Goal: Task Accomplishment & Management: Complete application form

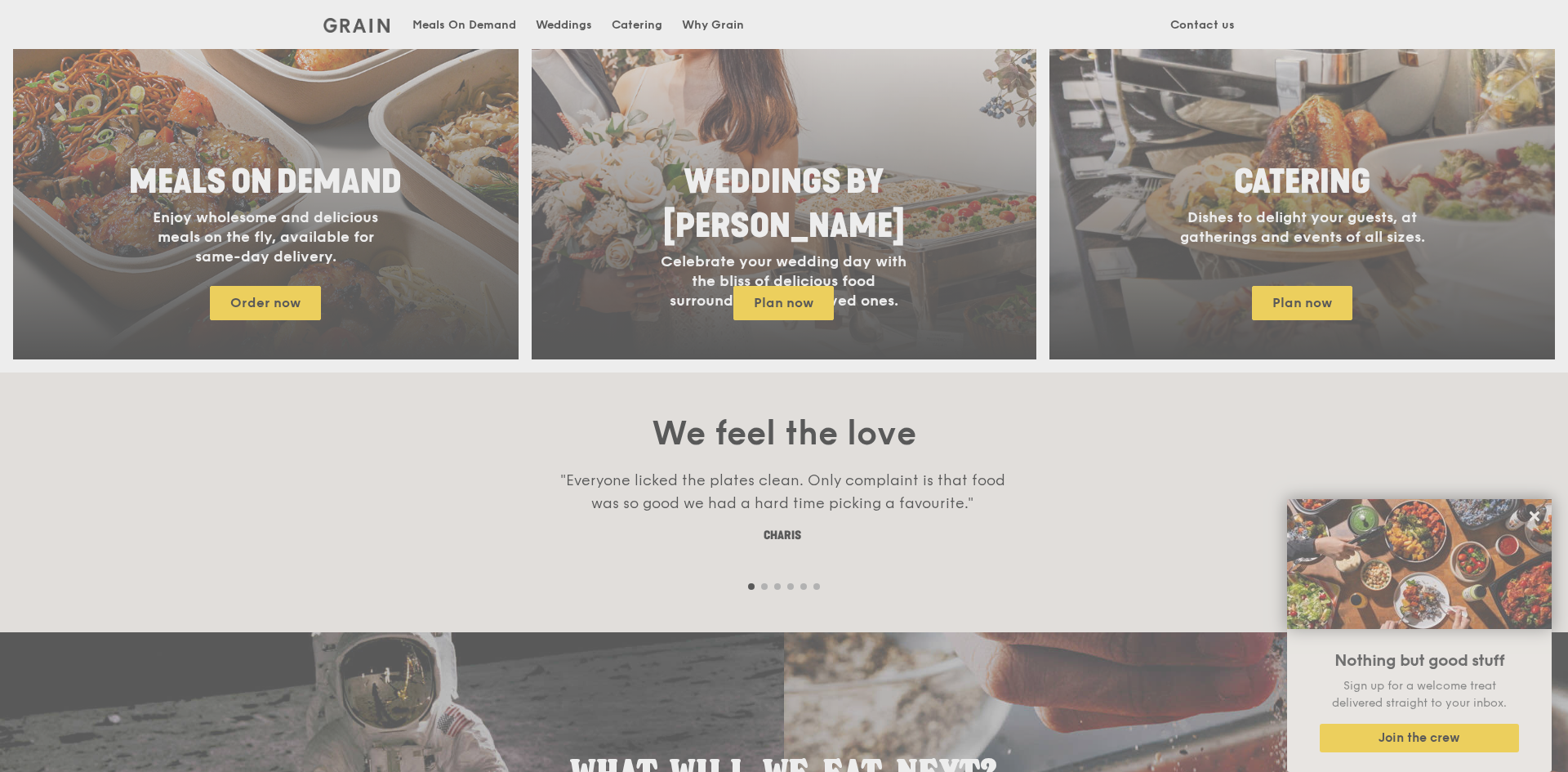
scroll to position [980, 0]
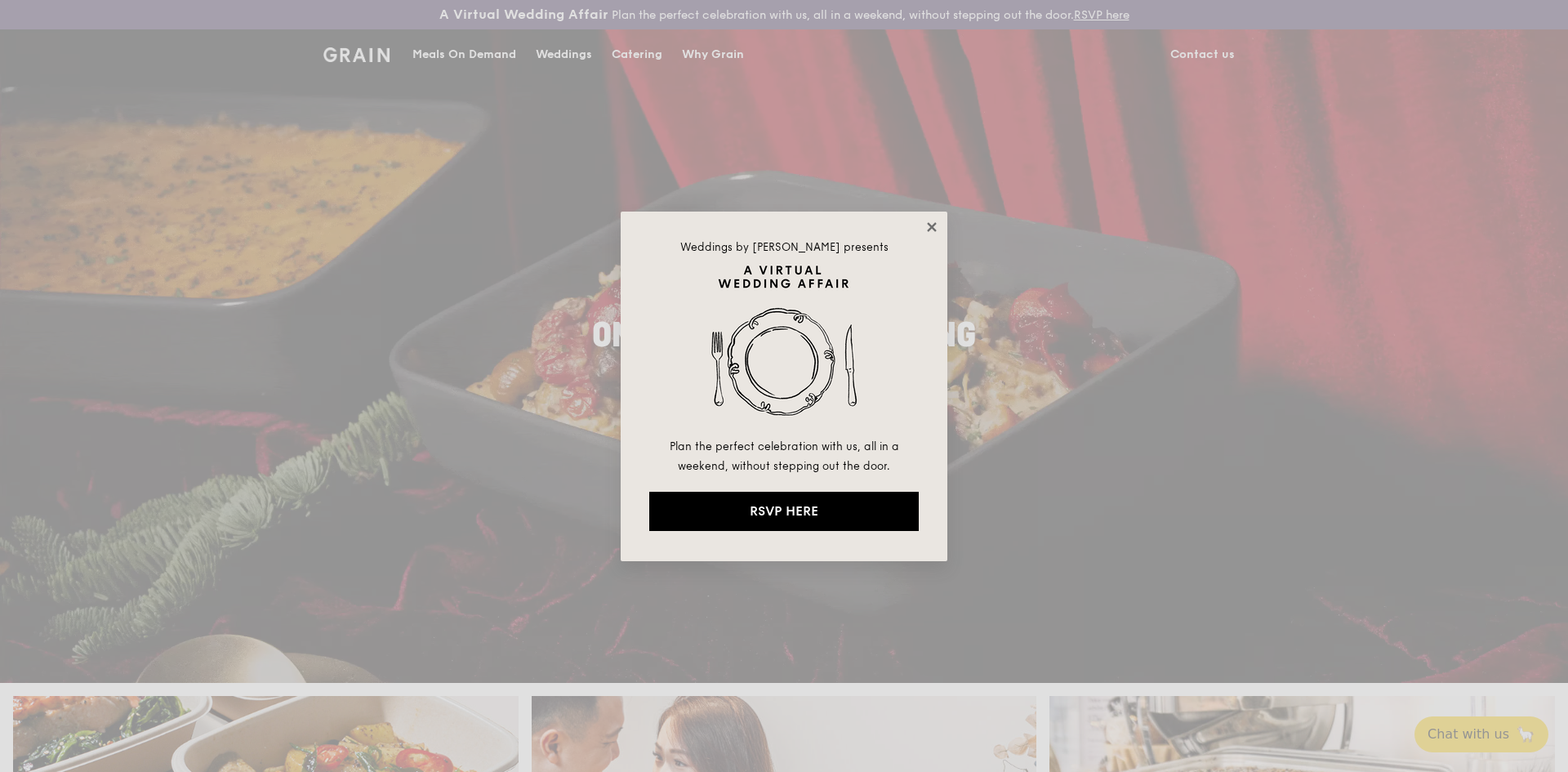
click at [928, 227] on icon at bounding box center [932, 227] width 15 height 15
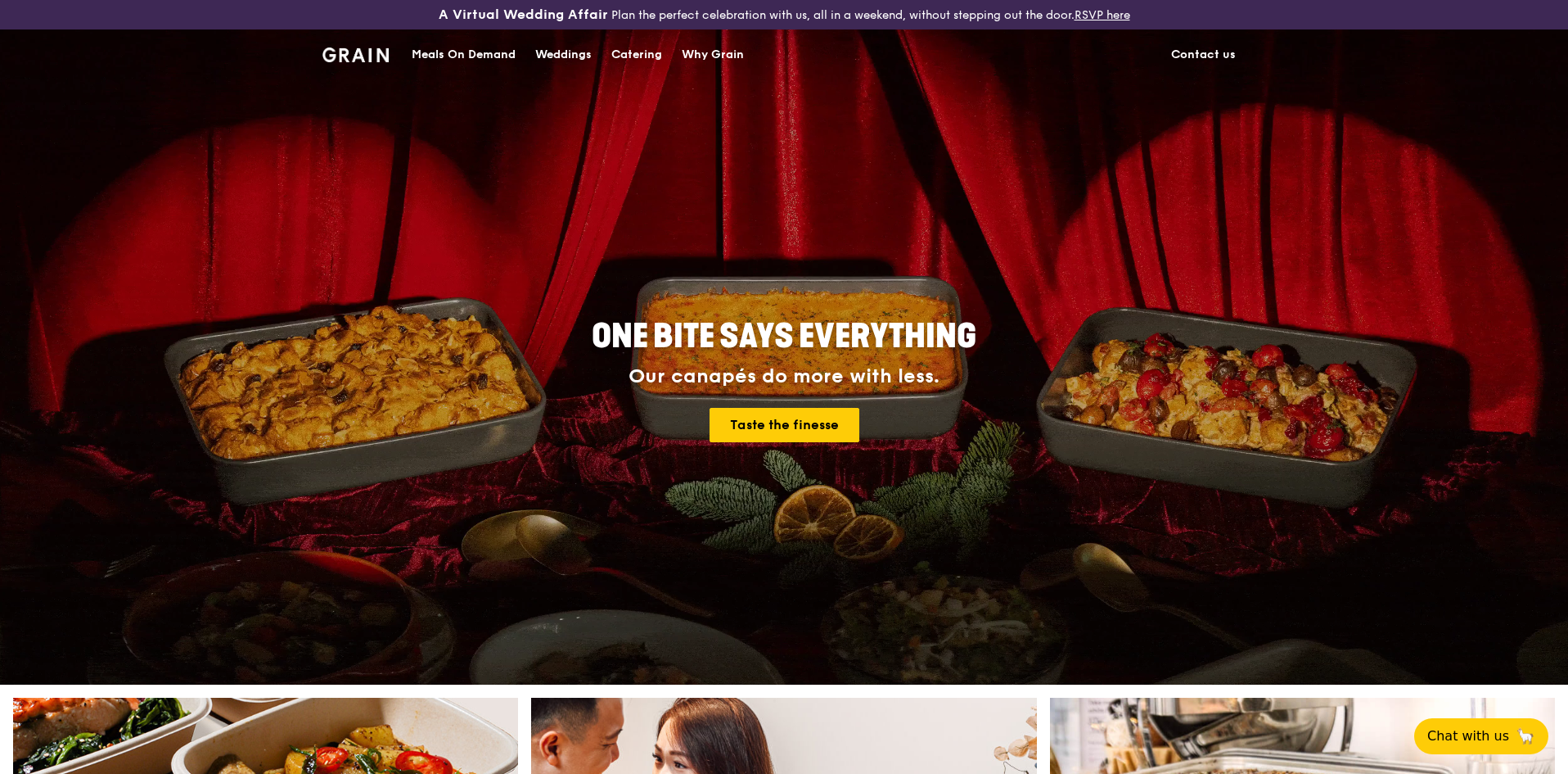
click at [657, 60] on div "Catering" at bounding box center [636, 55] width 50 height 49
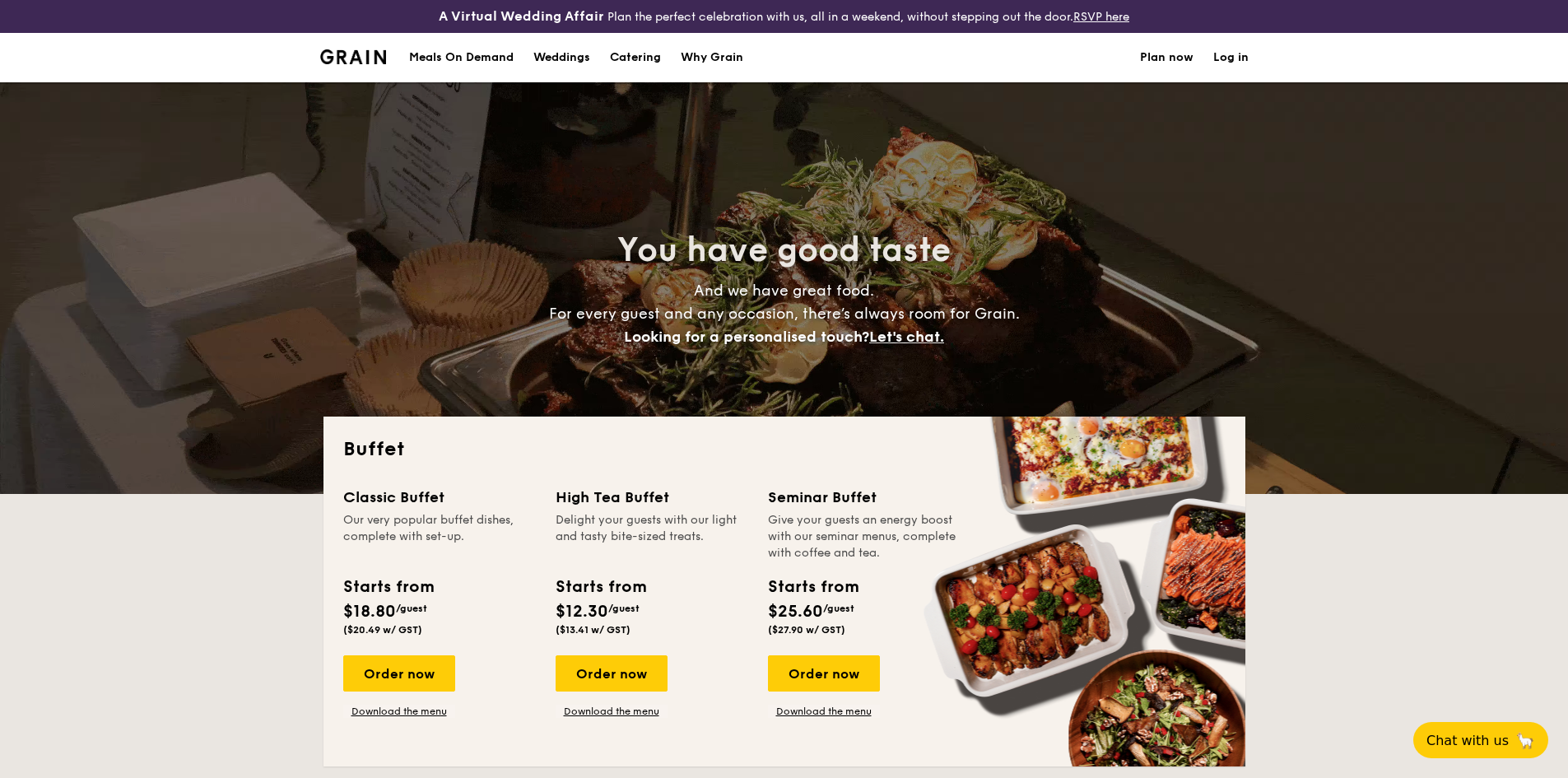
select select
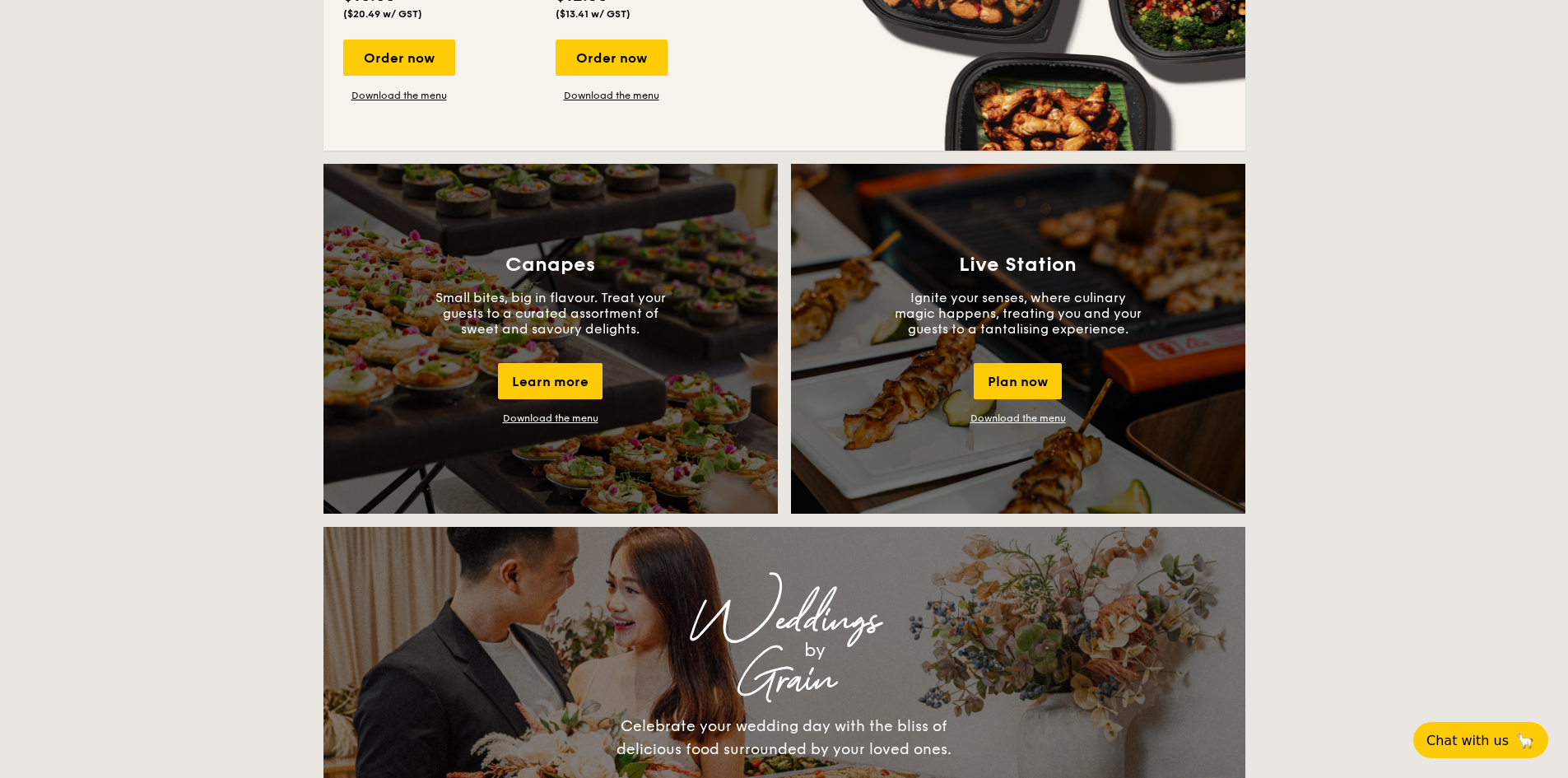
scroll to position [1482, 0]
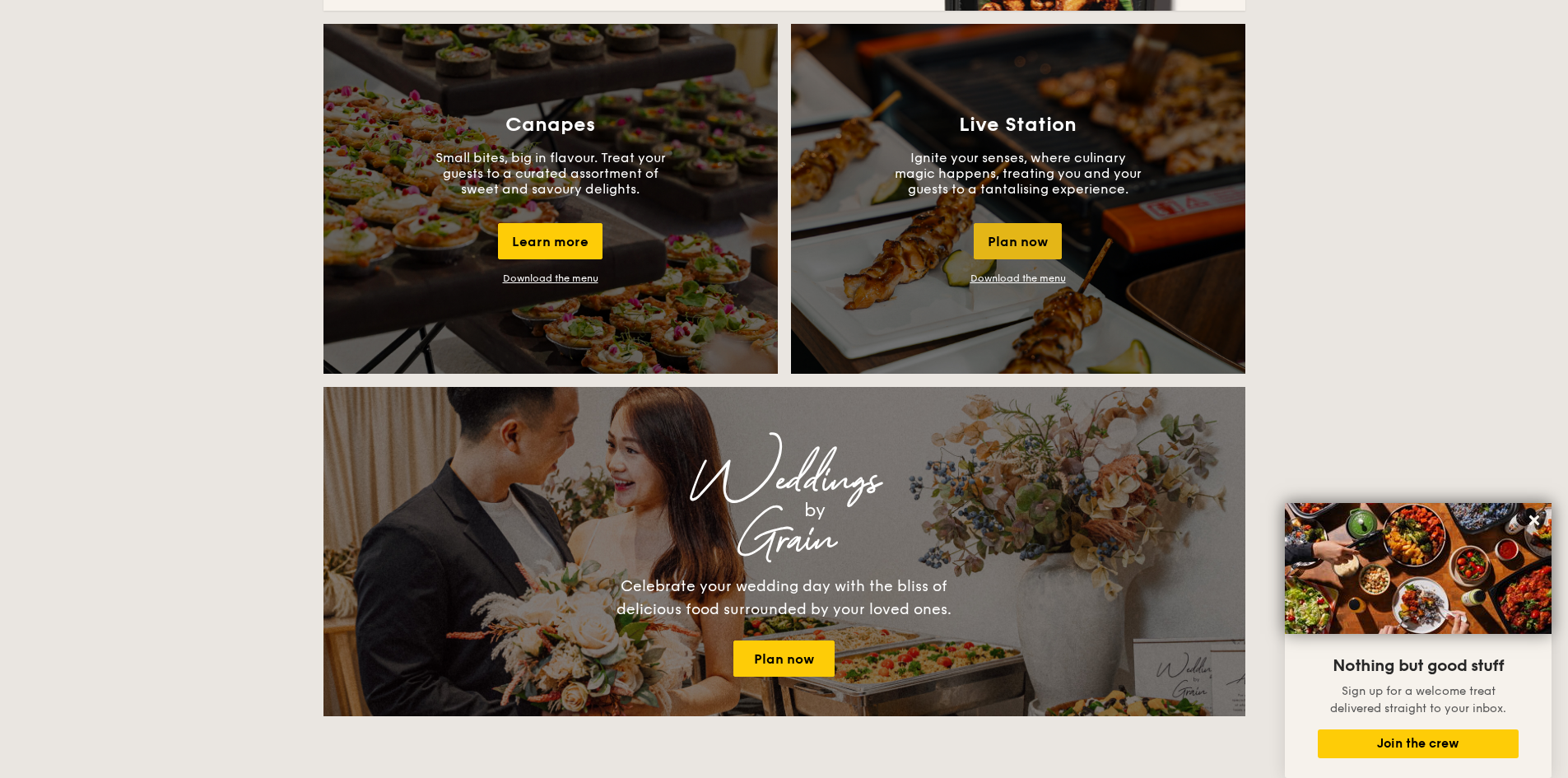
click at [986, 230] on div "Plan now" at bounding box center [1017, 242] width 88 height 36
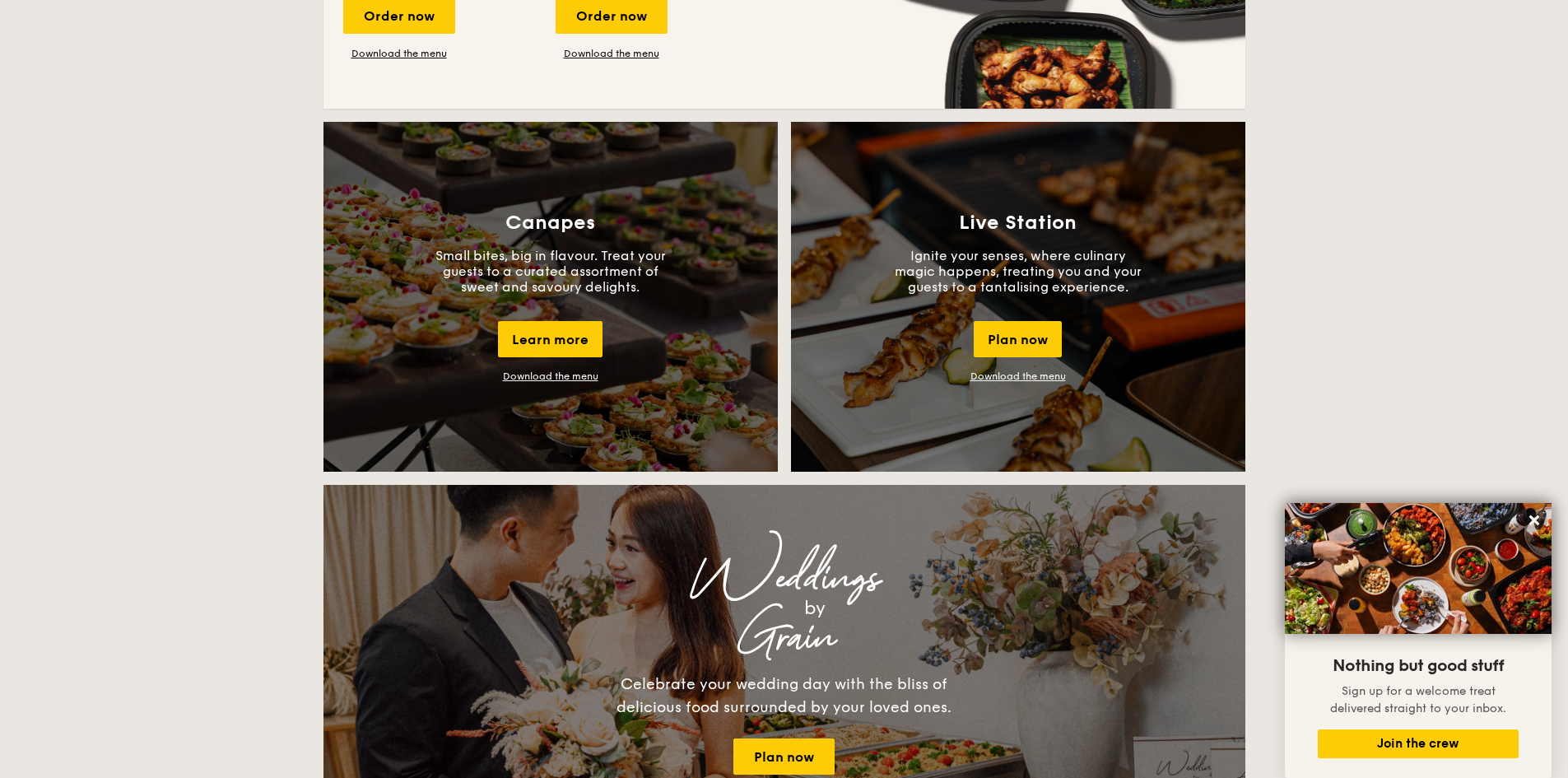
scroll to position [1377, 0]
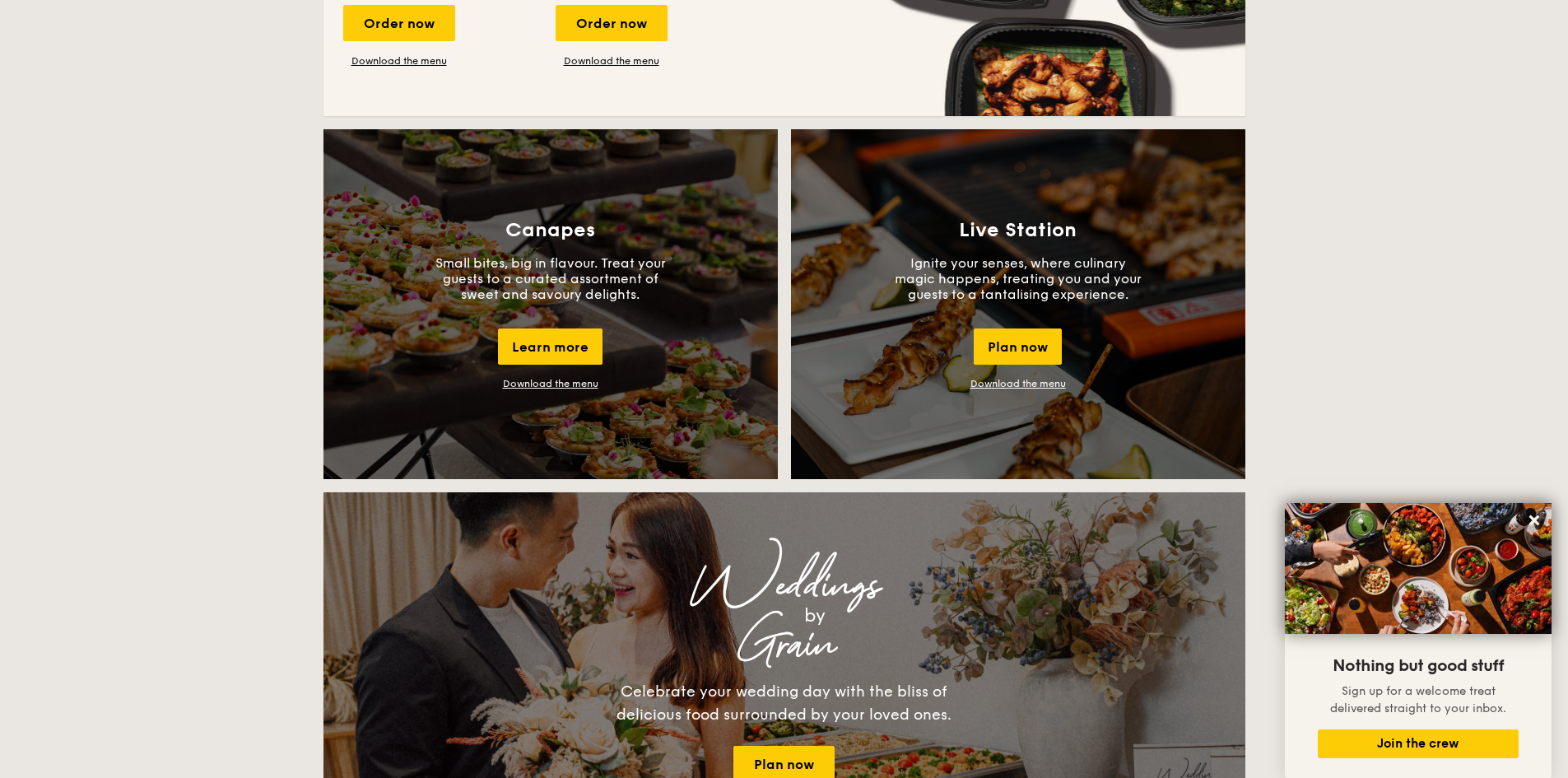
click at [1023, 385] on link "Download the menu" at bounding box center [1018, 384] width 95 height 11
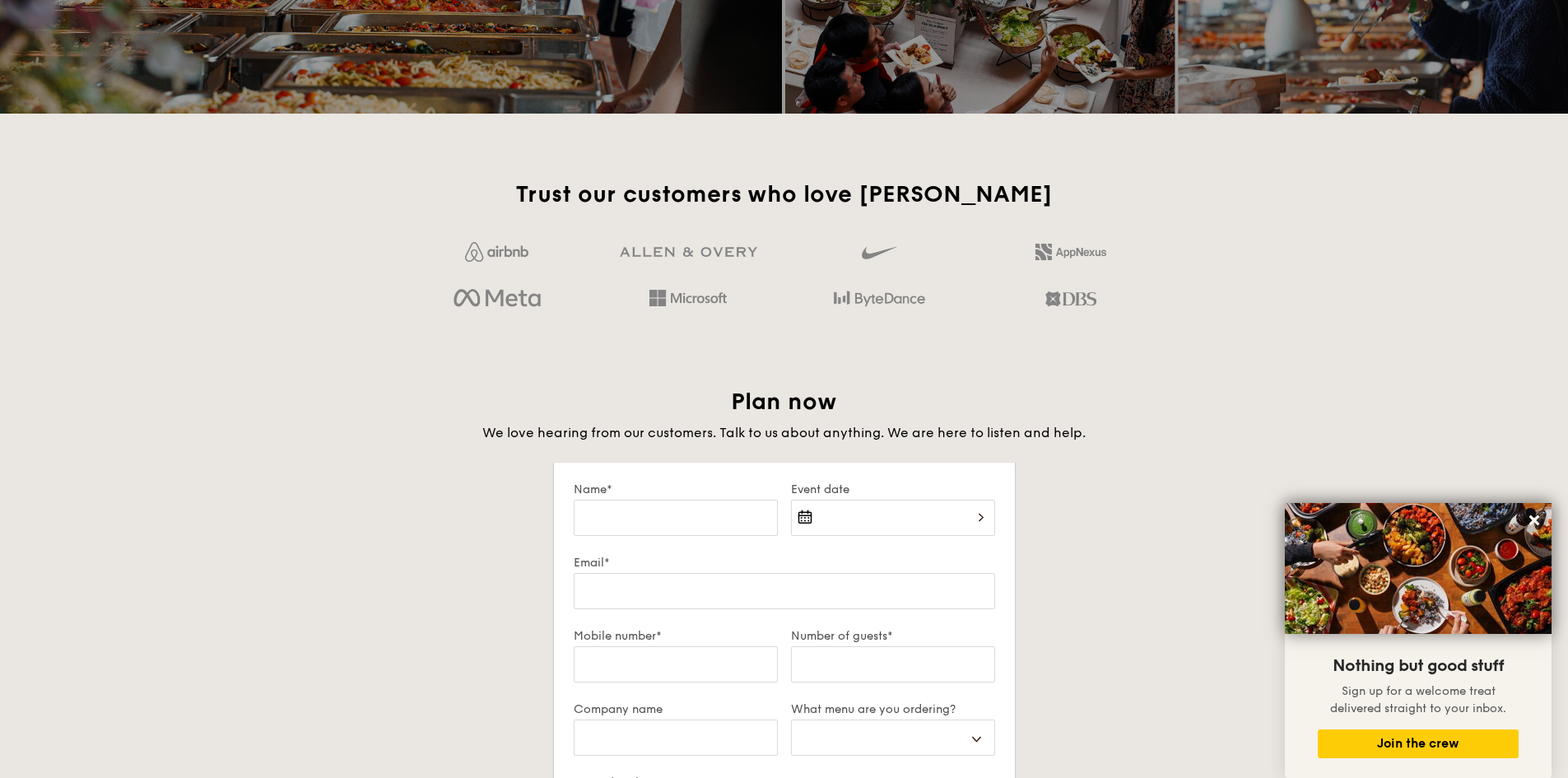
scroll to position [2611, 0]
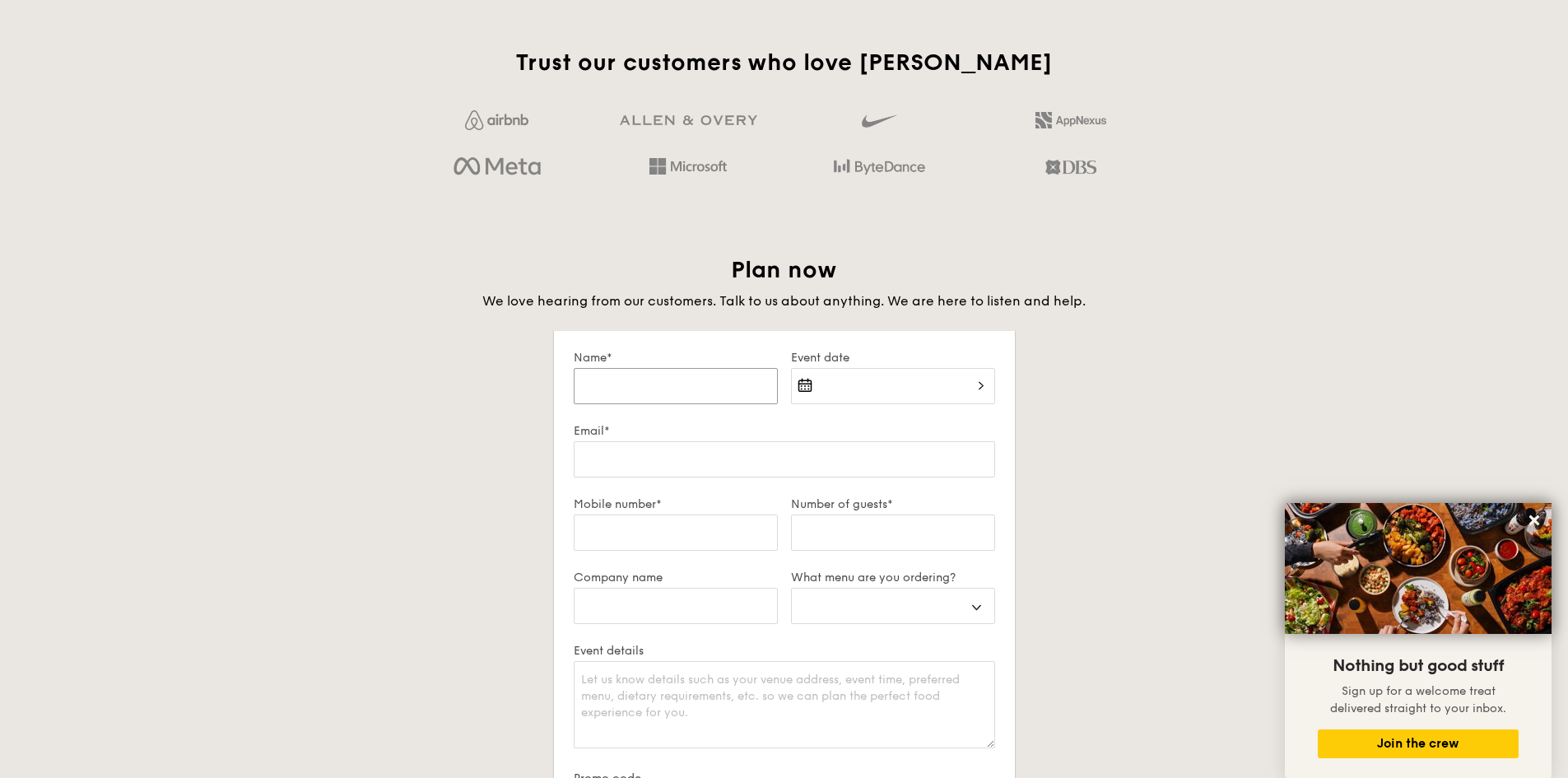
click at [625, 380] on input "Name*" at bounding box center [676, 386] width 204 height 36
type input "[PERSON_NAME]"
type input "97268872"
type input "Syfe Pte. Ltd."
select select
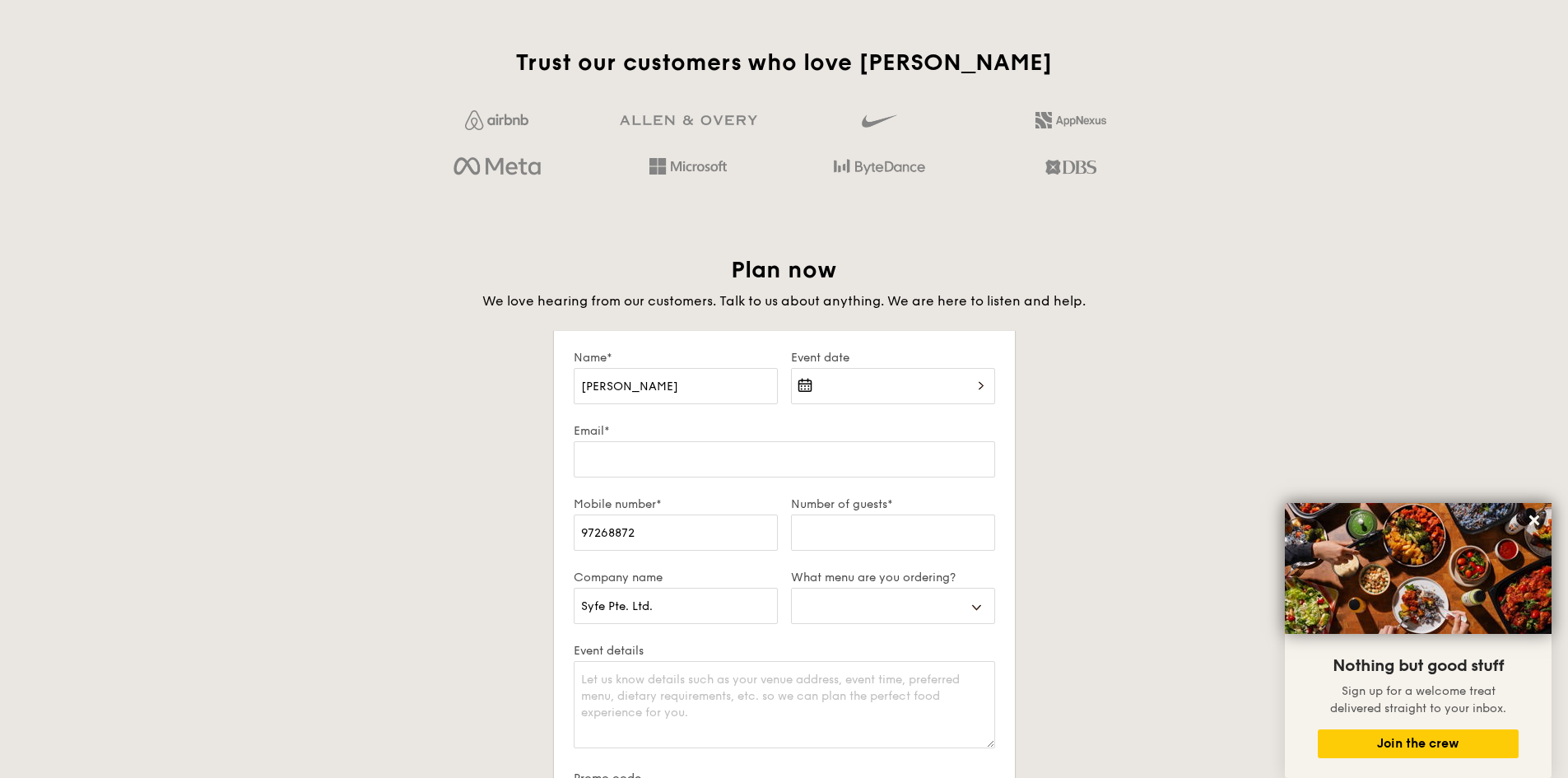
click at [889, 361] on label "Event date" at bounding box center [893, 357] width 204 height 14
click at [892, 369] on div at bounding box center [893, 395] width 204 height 56
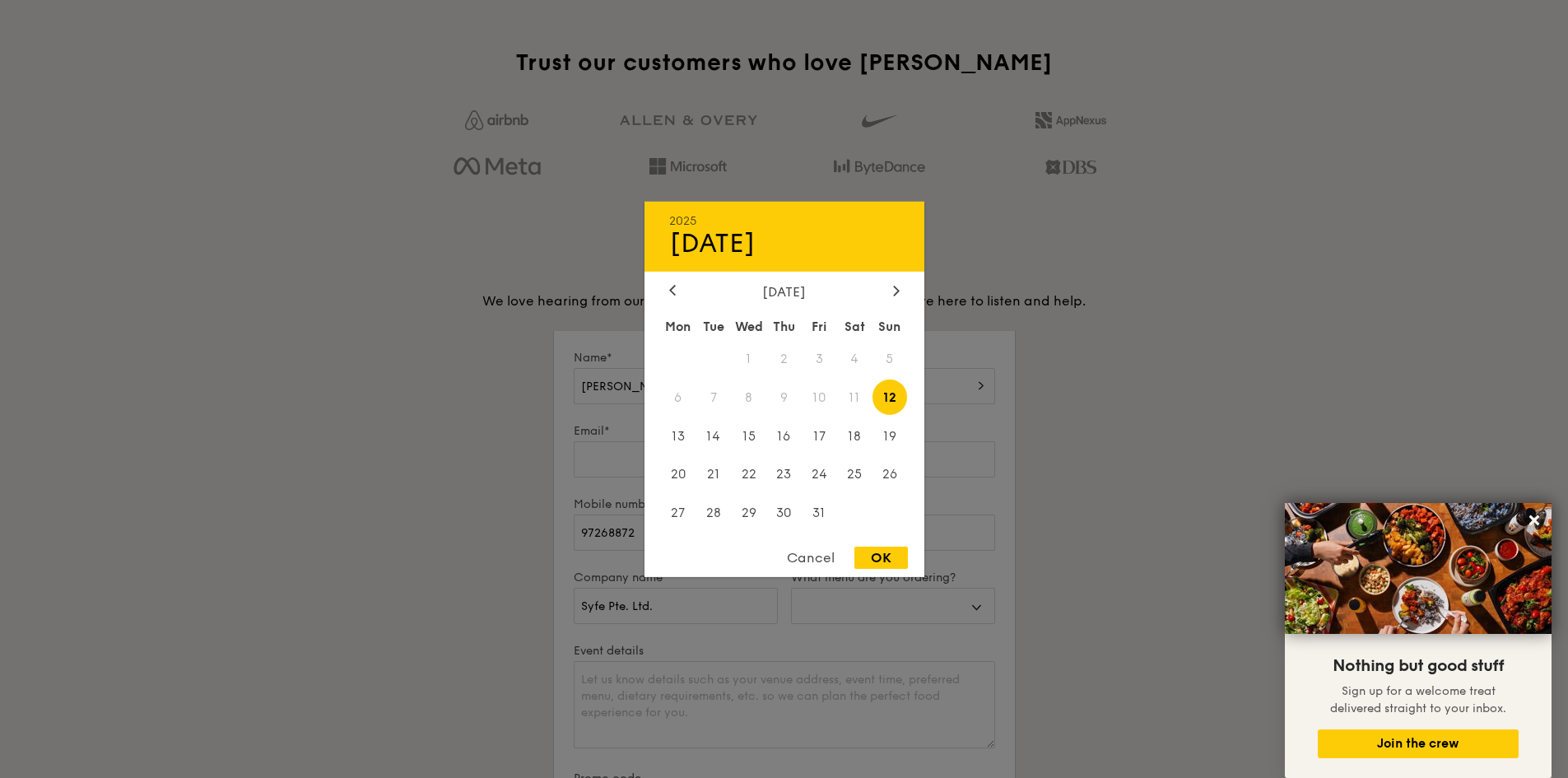
click at [904, 286] on div "[DATE]" at bounding box center [784, 291] width 280 height 15
click at [895, 286] on icon at bounding box center [895, 290] width 5 height 10
click at [823, 505] on span "28" at bounding box center [819, 513] width 35 height 35
click at [587, 468] on div at bounding box center [784, 389] width 1568 height 778
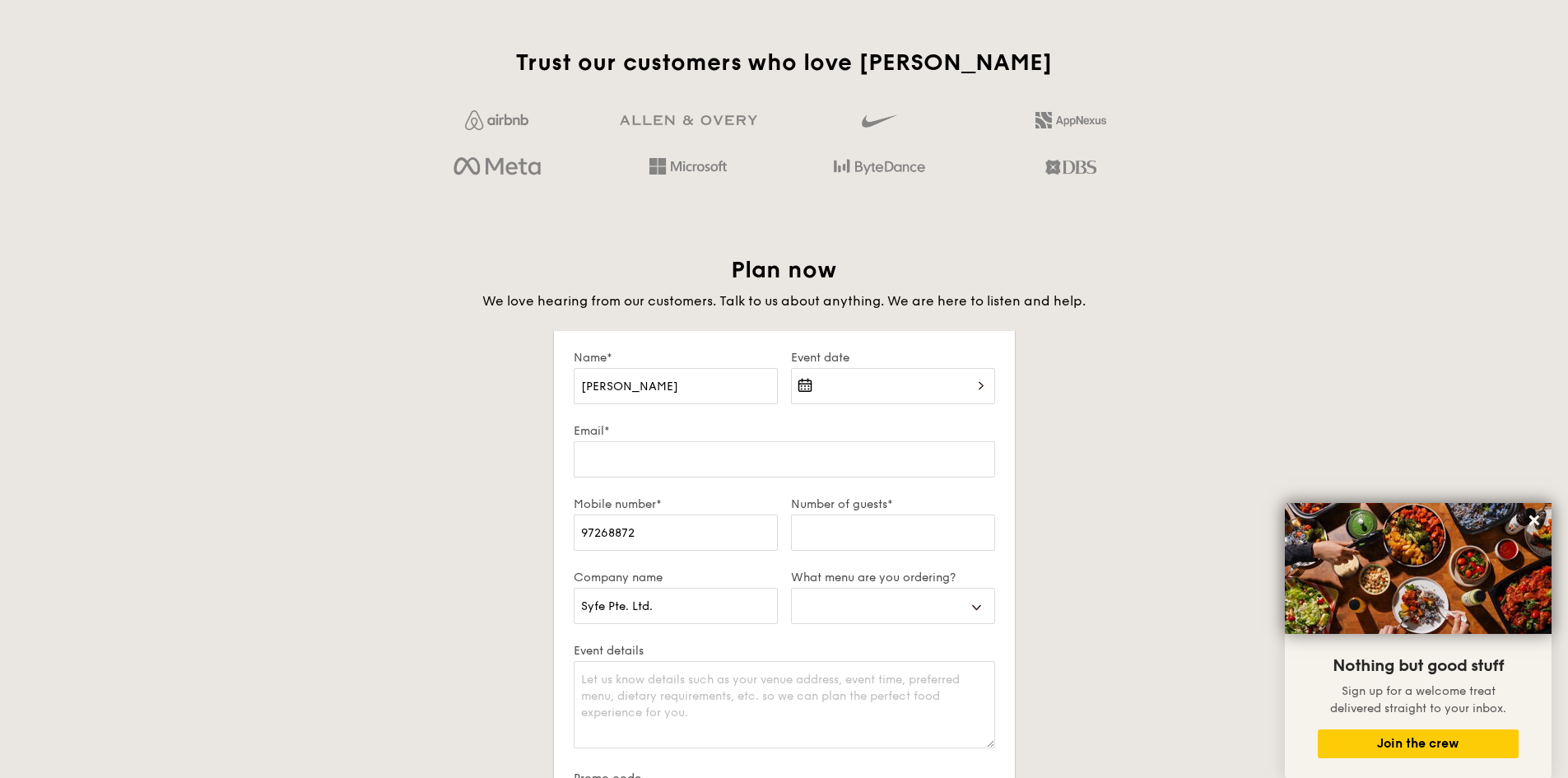
click at [852, 395] on div at bounding box center [893, 395] width 204 height 56
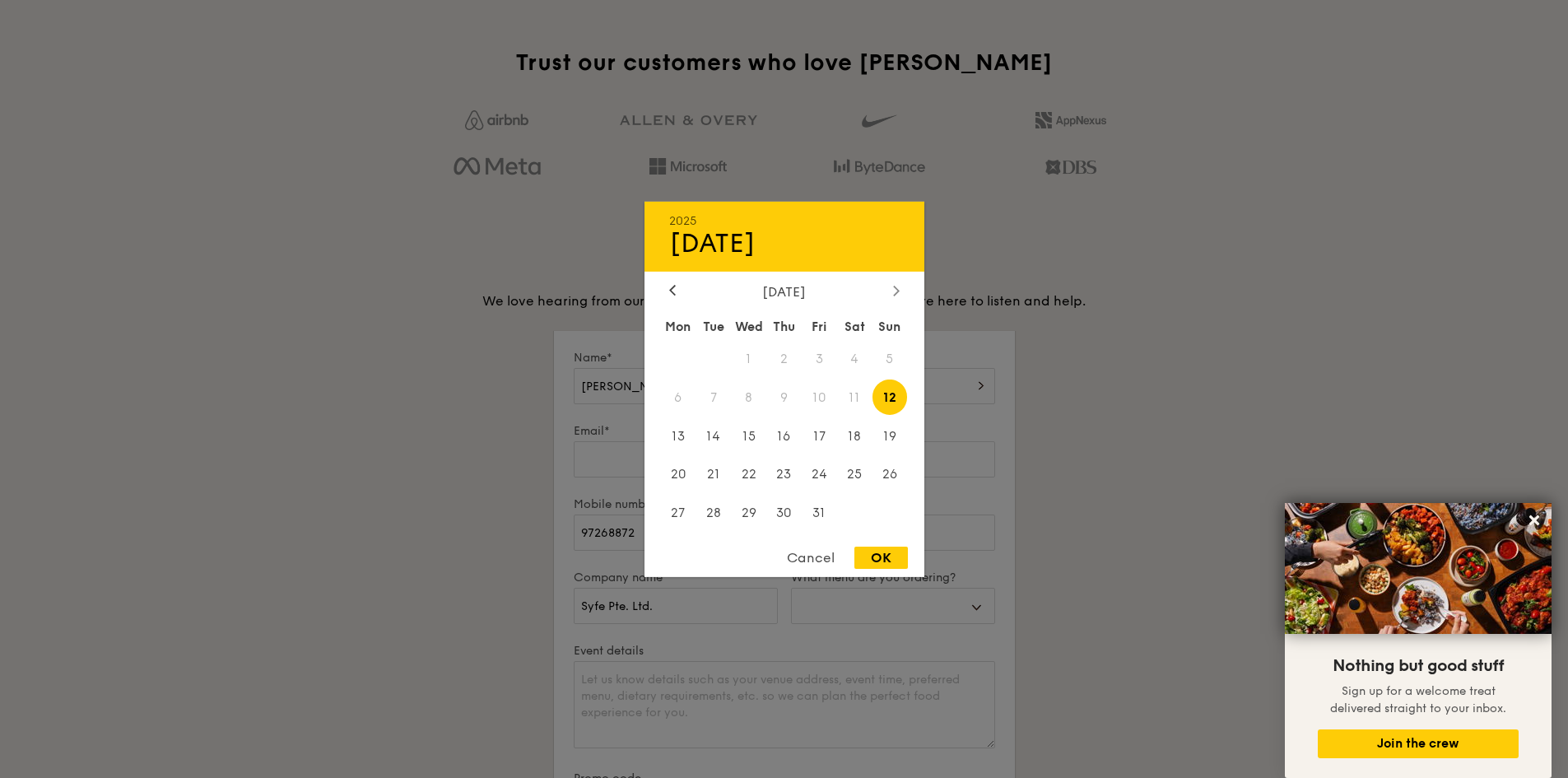
click at [901, 297] on div at bounding box center [896, 291] width 15 height 15
click at [816, 512] on span "28" at bounding box center [819, 513] width 35 height 35
click at [890, 556] on div "OK" at bounding box center [881, 557] width 53 height 22
type input "[DATE]"
select select
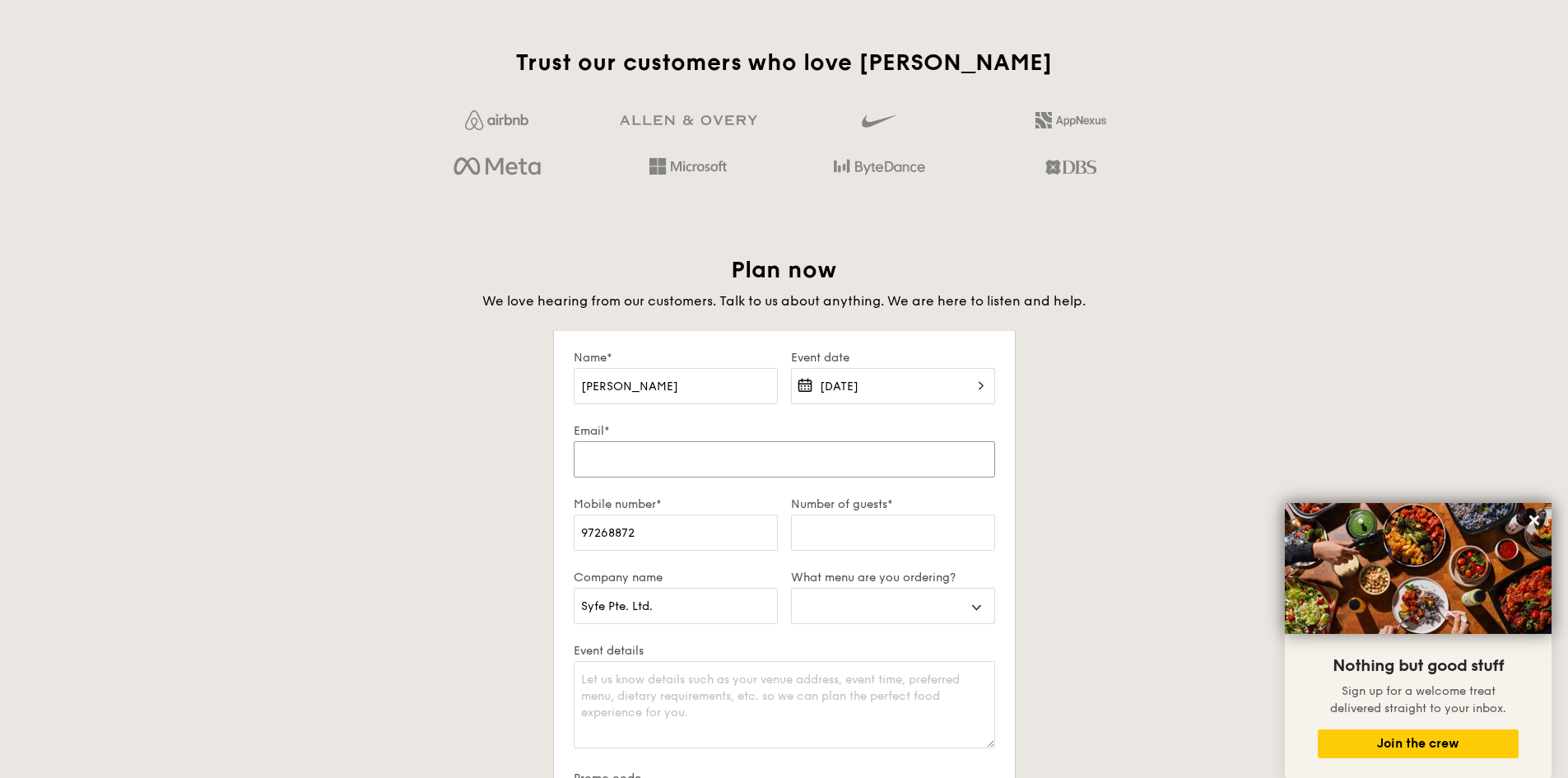
click at [696, 464] on input "Email*" at bounding box center [784, 459] width 422 height 36
type input "[EMAIL_ADDRESS][DOMAIN_NAME]"
select select
click at [850, 533] on input "Number of guests*" at bounding box center [893, 533] width 204 height 36
type input "6"
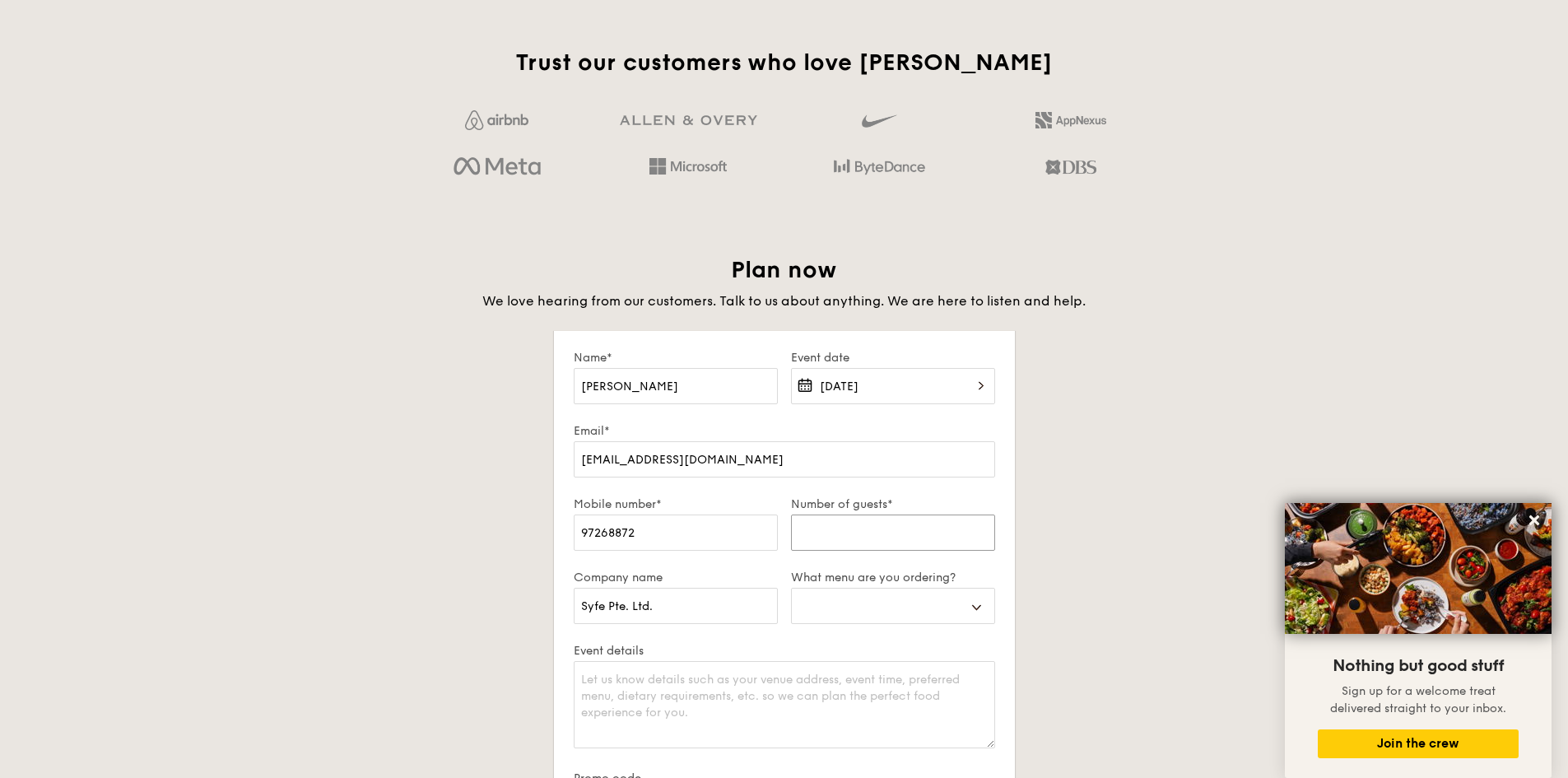
select select
type input "60"
select select
type input "6"
select select
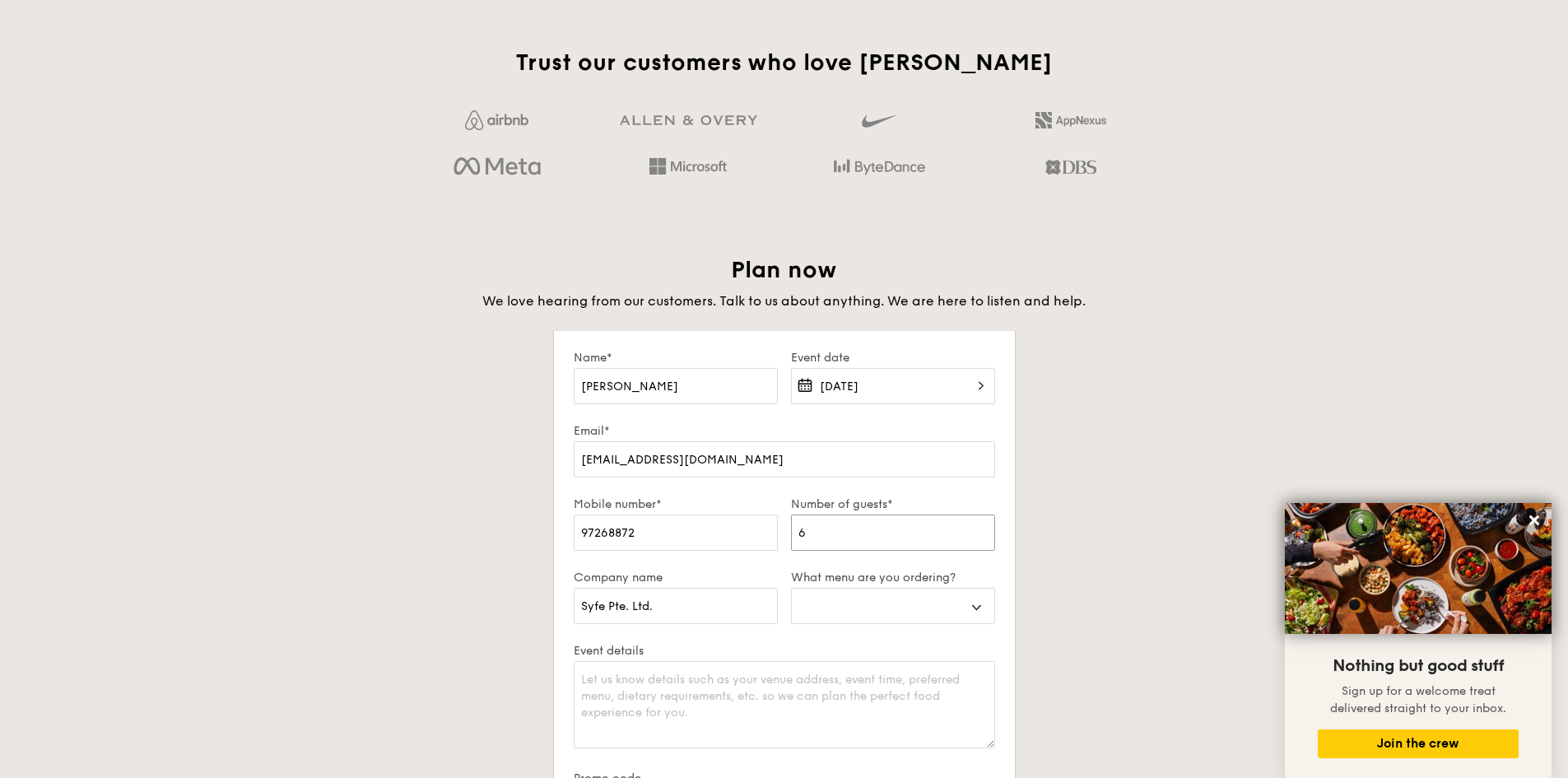
select select
type input "7"
select select
type input "70"
select select
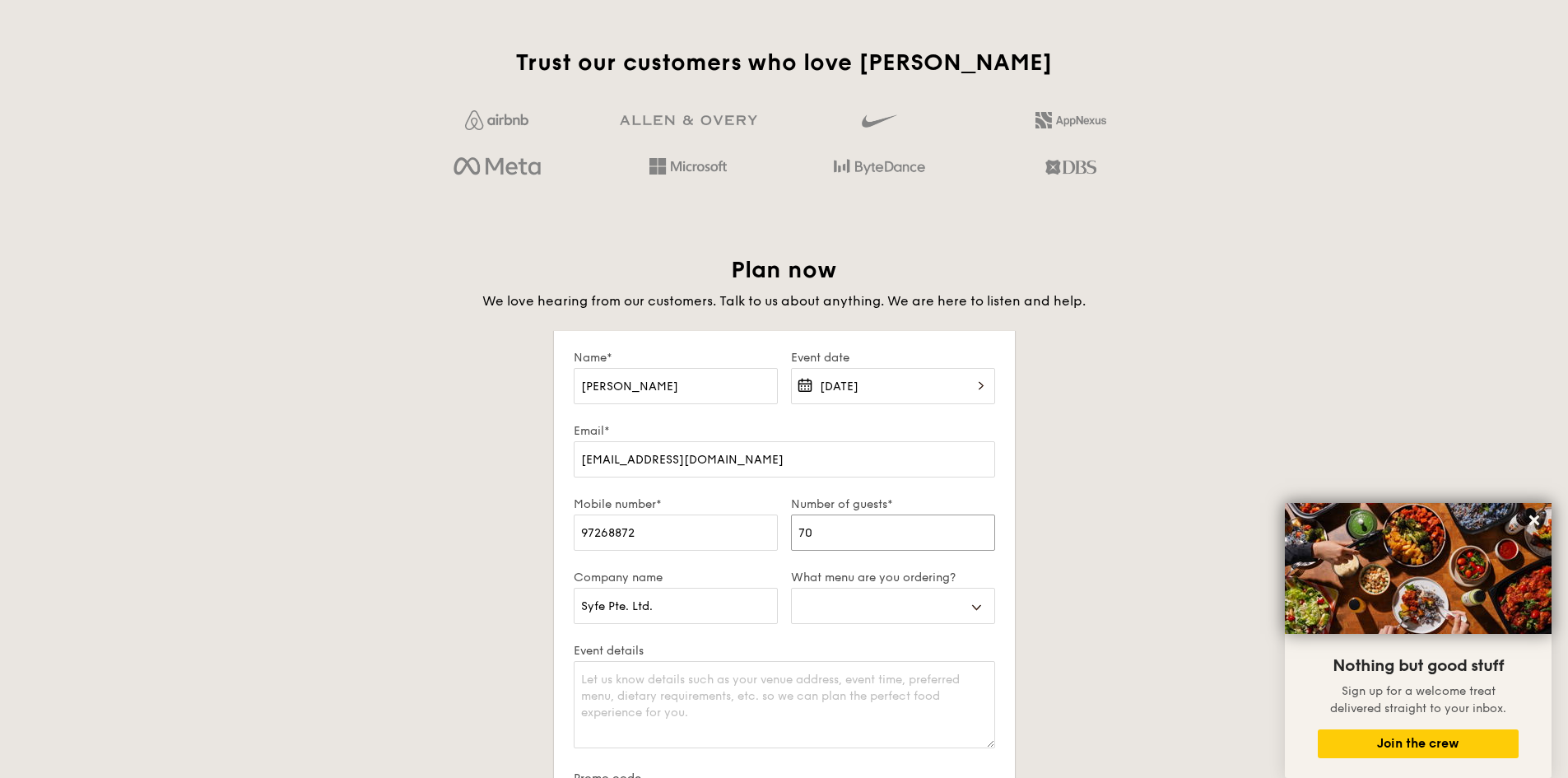
type input "70"
click at [926, 598] on select "Buffet Mini Buffet High Tea Canapés Meal Boxes Wedding" at bounding box center [893, 606] width 204 height 36
select select "buffet"
click at [791, 588] on select "Buffet Mini Buffet High Tea Canapés Meal Boxes Wedding" at bounding box center [893, 606] width 204 height 36
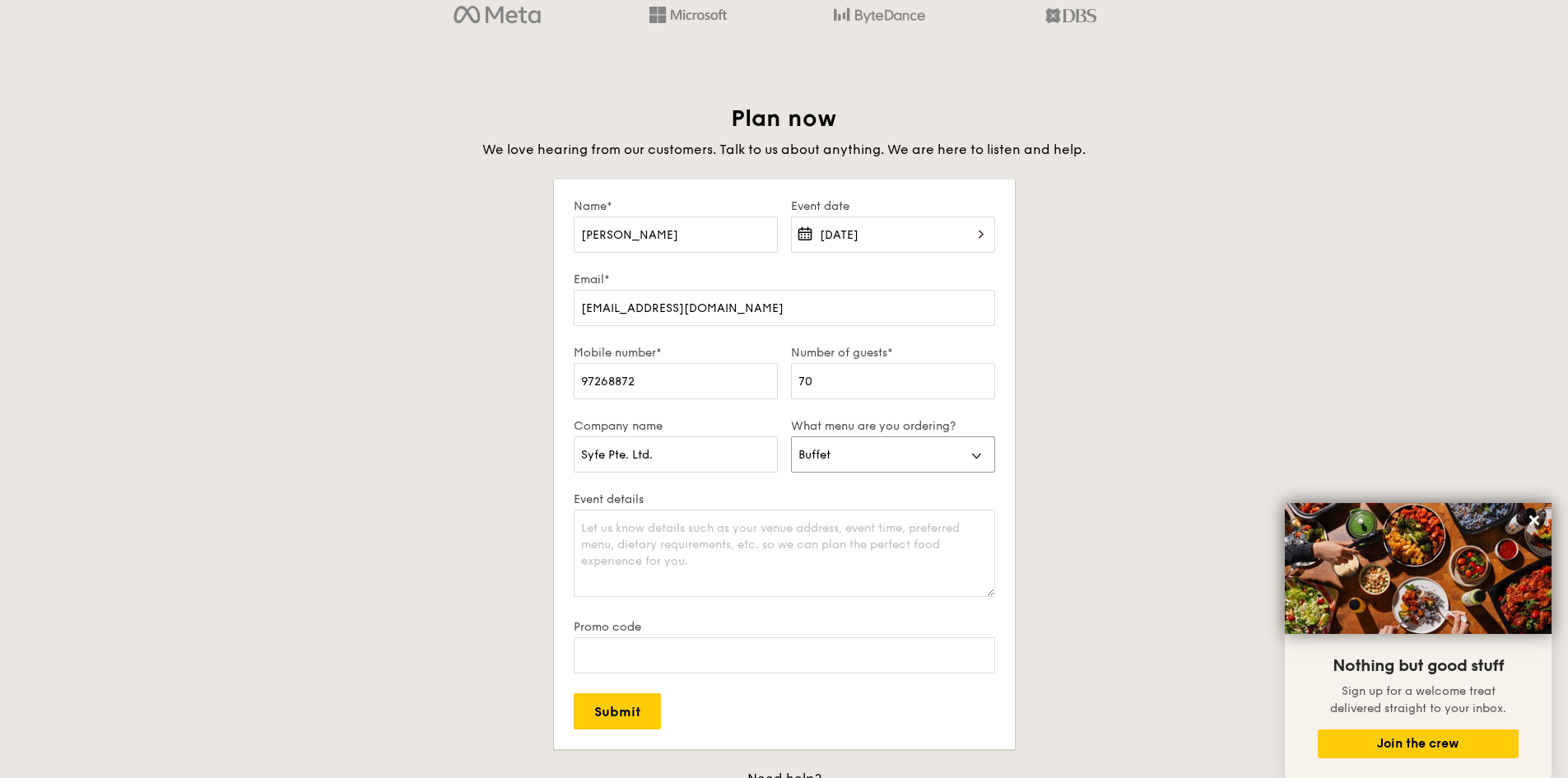
scroll to position [2776, 0]
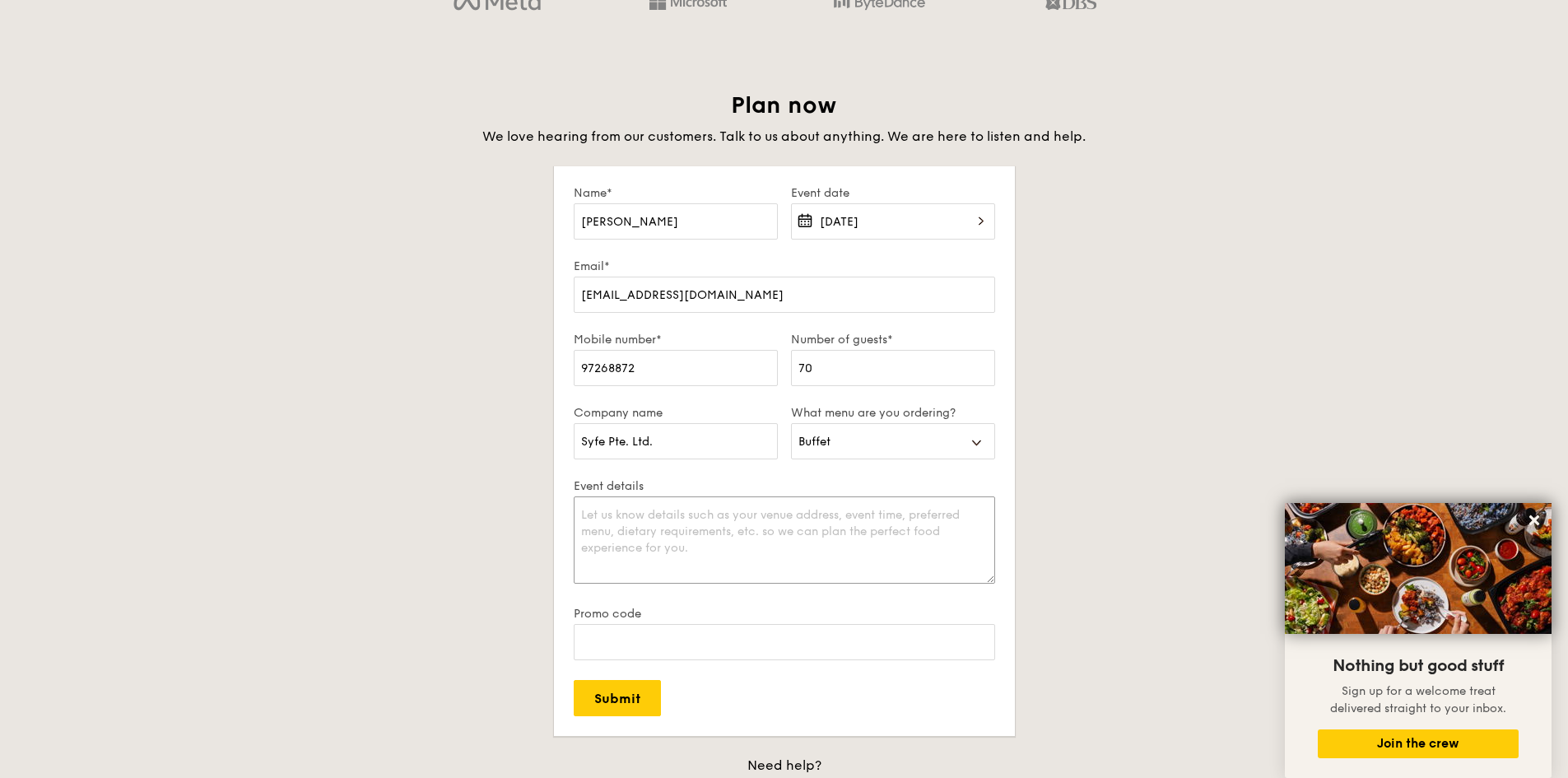
click at [721, 530] on textarea "Event details" at bounding box center [784, 539] width 422 height 87
click at [688, 557] on textarea "Event details" at bounding box center [784, 539] width 422 height 87
paste textarea "[STREET_ADDRESS]"
click at [586, 519] on textarea "[STREET_ADDRESS] 65normal 5 vegetarians" at bounding box center [784, 539] width 422 height 87
click at [670, 562] on textarea "[STREET_ADDRESS] 65normal 5 vegetarians" at bounding box center [784, 539] width 422 height 87
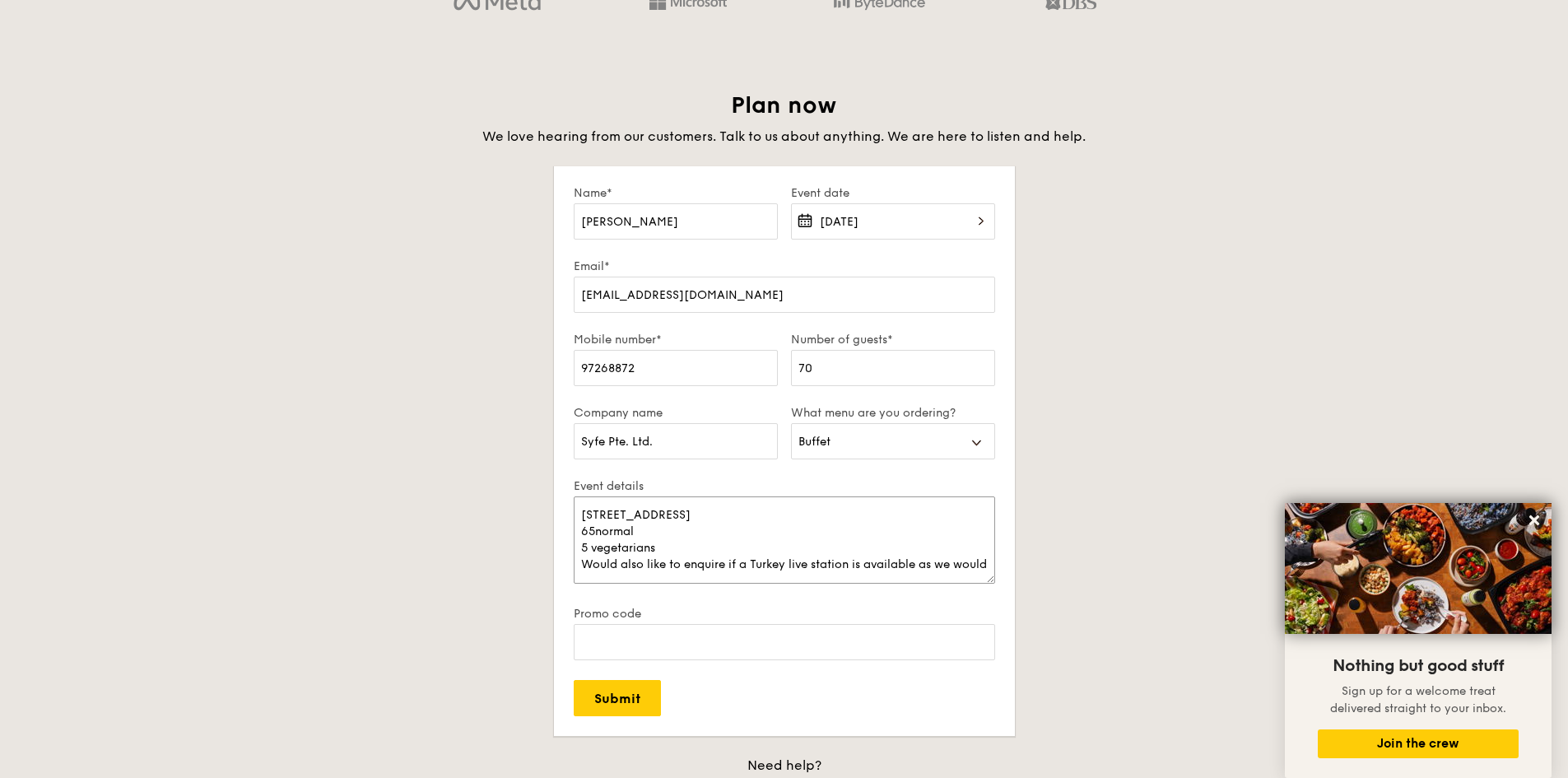
scroll to position [5, 0]
click at [719, 572] on textarea "[STREET_ADDRESS] 65normal 5 vegetarians Would also like to enquire if a Turkey …" at bounding box center [784, 539] width 422 height 87
click at [747, 571] on textarea "[STREET_ADDRESS] 65normal 5 vegetarians Would also like to enquire if a Turkey …" at bounding box center [784, 539] width 422 height 87
type textarea "[STREET_ADDRESS] 65normal 5 vegetarians Would also like to enquire if a Turkey …"
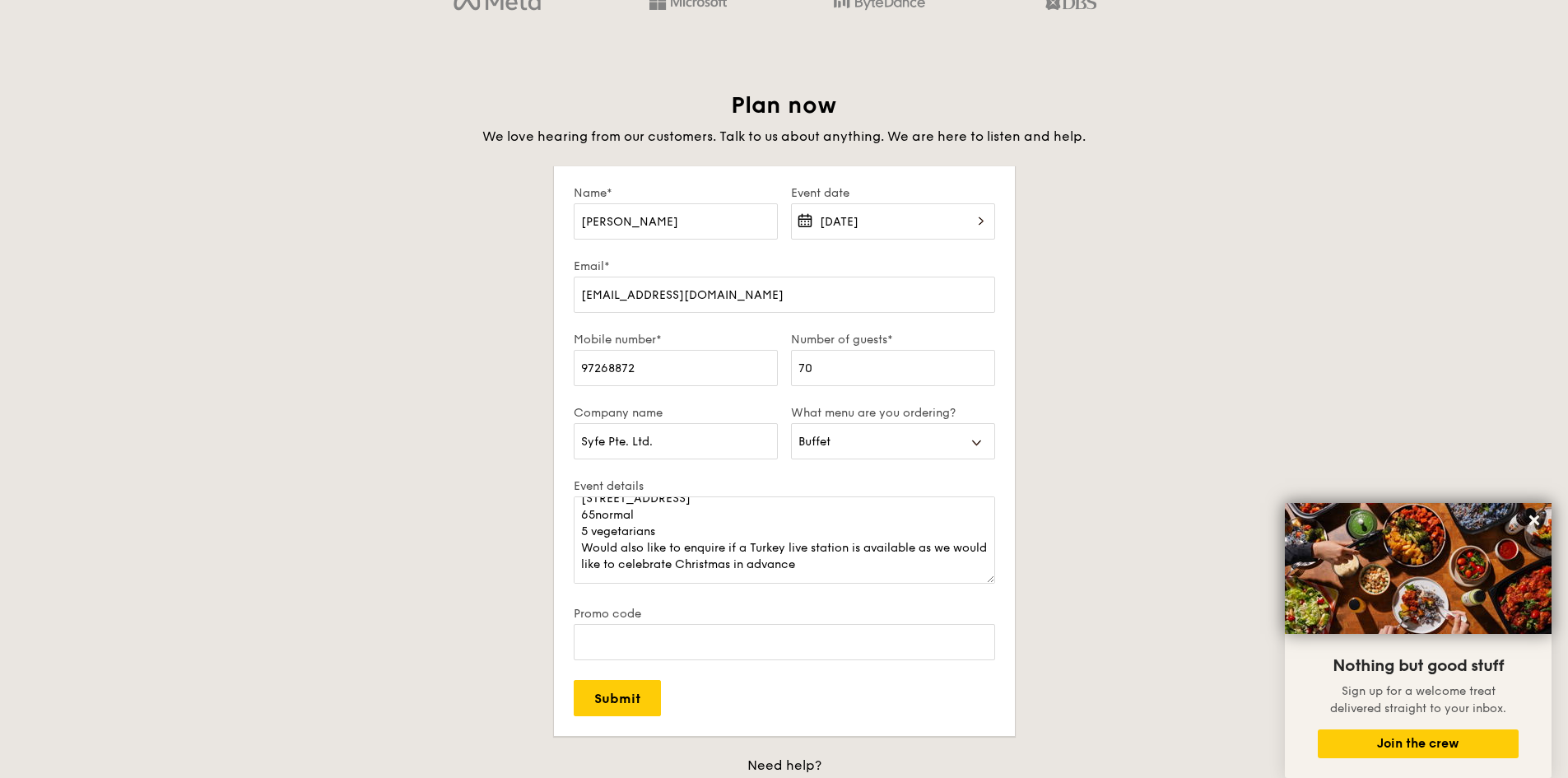
drag, startPoint x: 737, startPoint y: 613, endPoint x: 742, endPoint y: 630, distance: 17.7
click at [737, 615] on label "Promo code" at bounding box center [784, 614] width 422 height 14
click at [737, 624] on input "Promo code" at bounding box center [784, 642] width 422 height 36
click at [742, 630] on input "Promo code" at bounding box center [784, 642] width 422 height 36
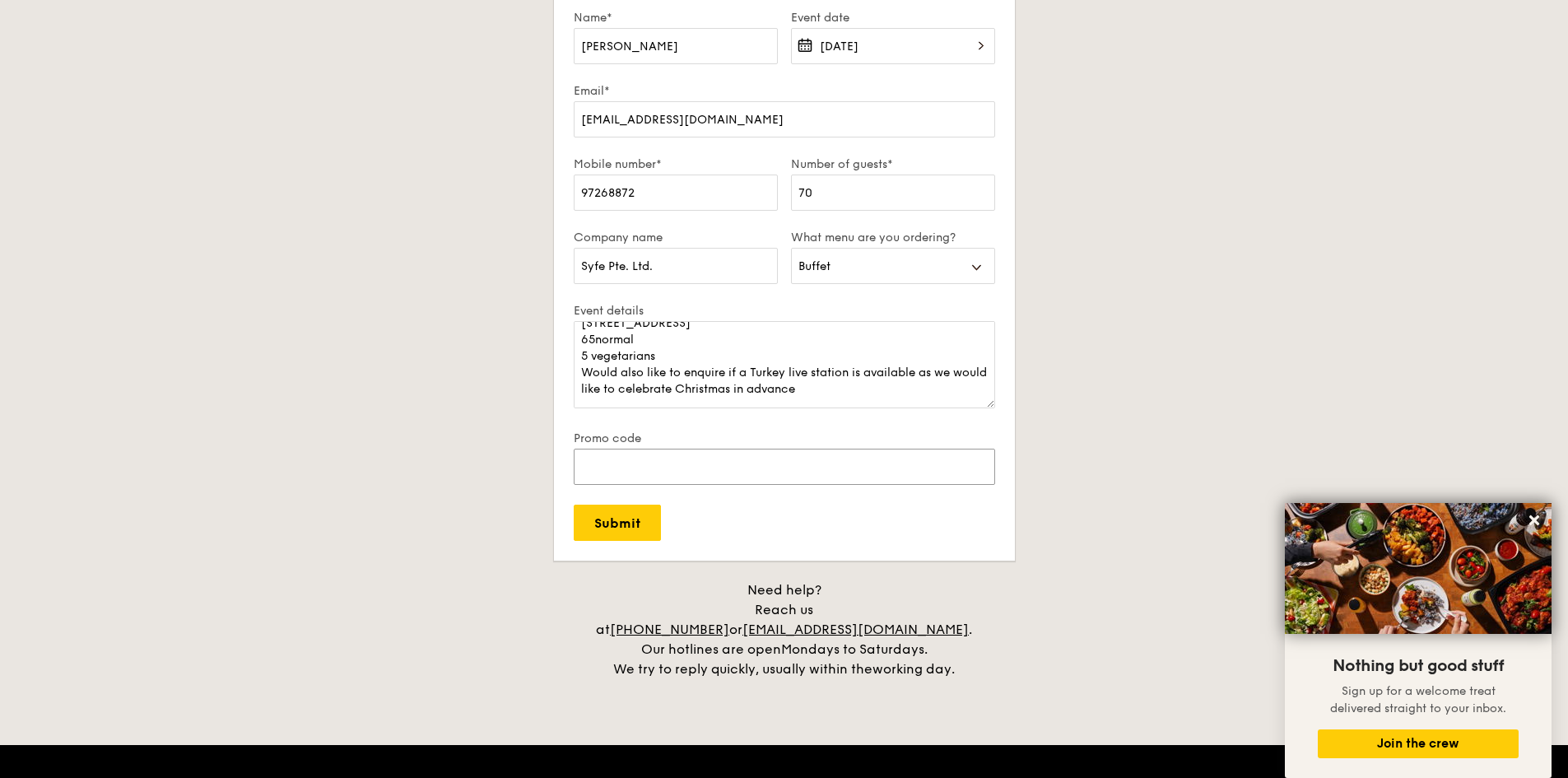
scroll to position [2858, 0]
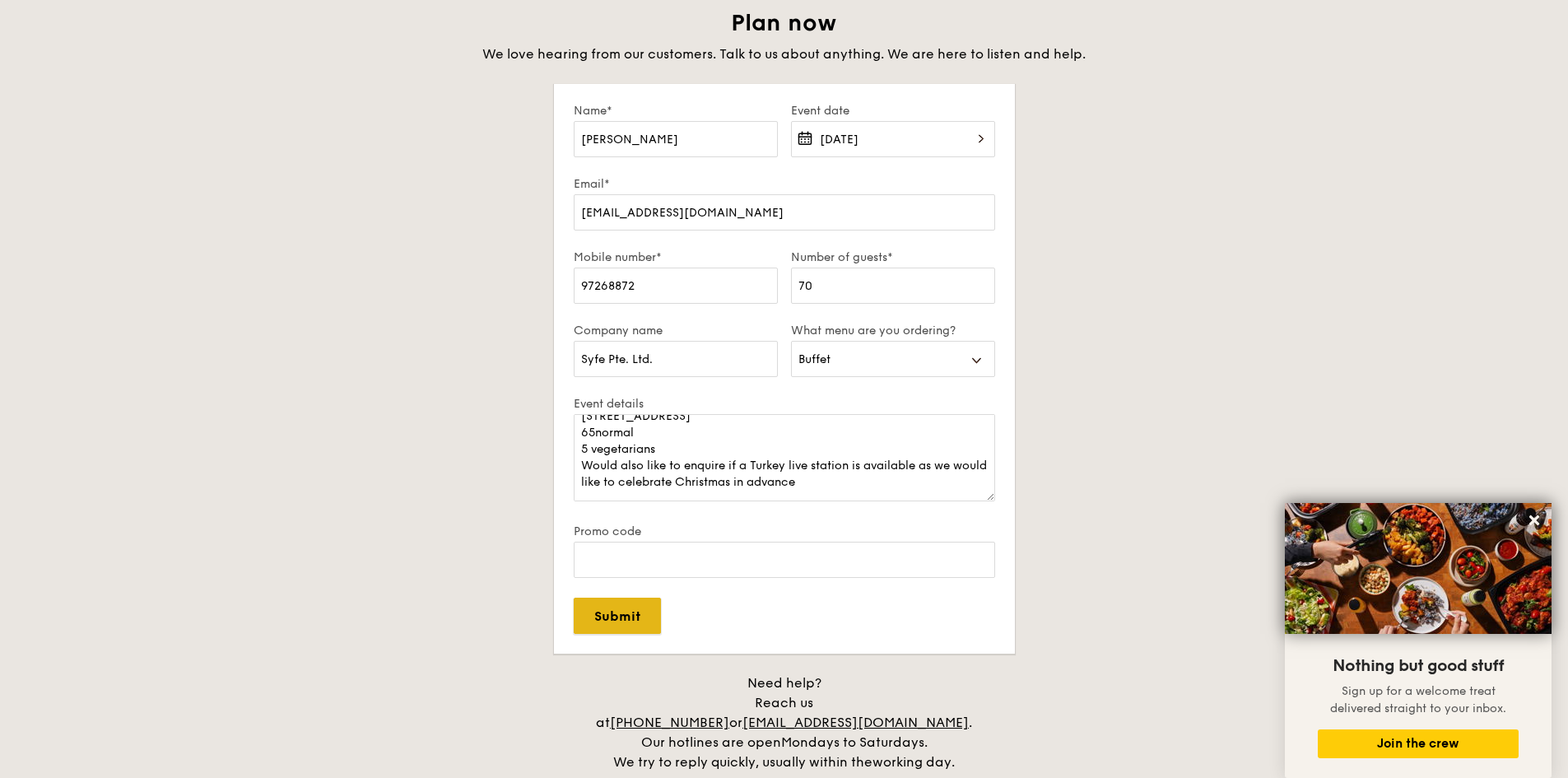
click at [643, 626] on input "Submit" at bounding box center [617, 616] width 87 height 36
select select
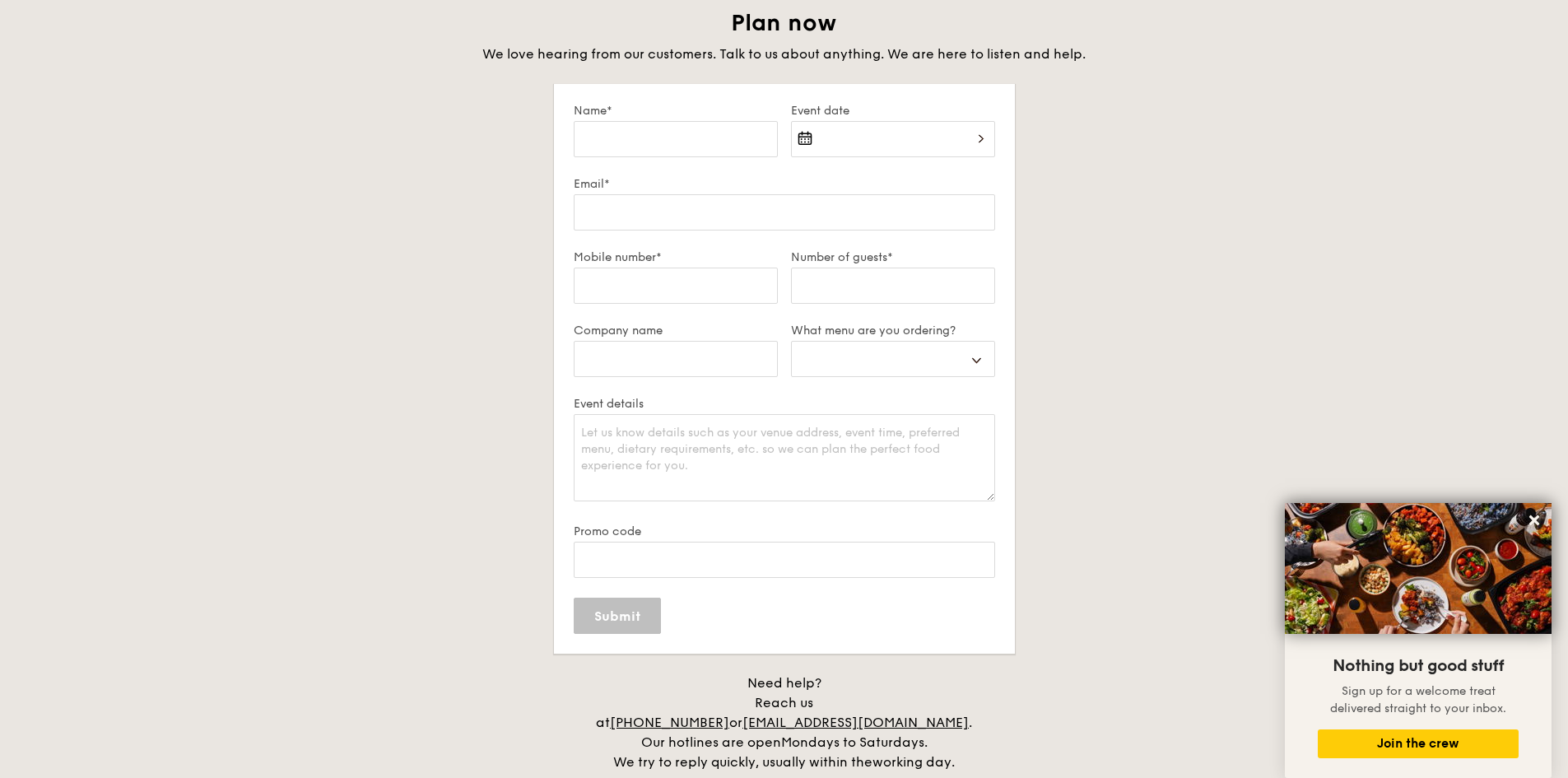
scroll to position [0, 0]
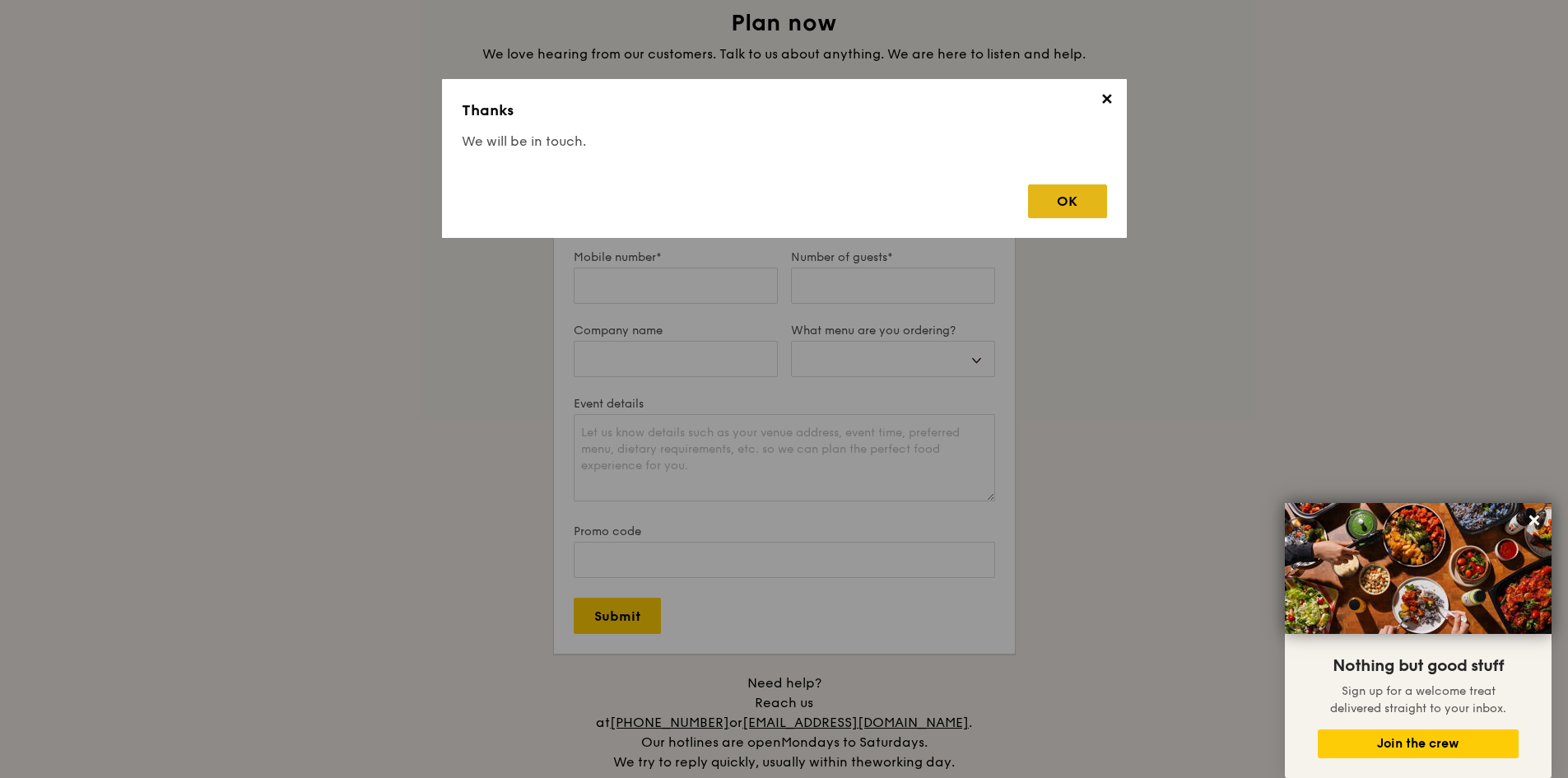
click at [1048, 204] on div "OK" at bounding box center [1067, 200] width 79 height 33
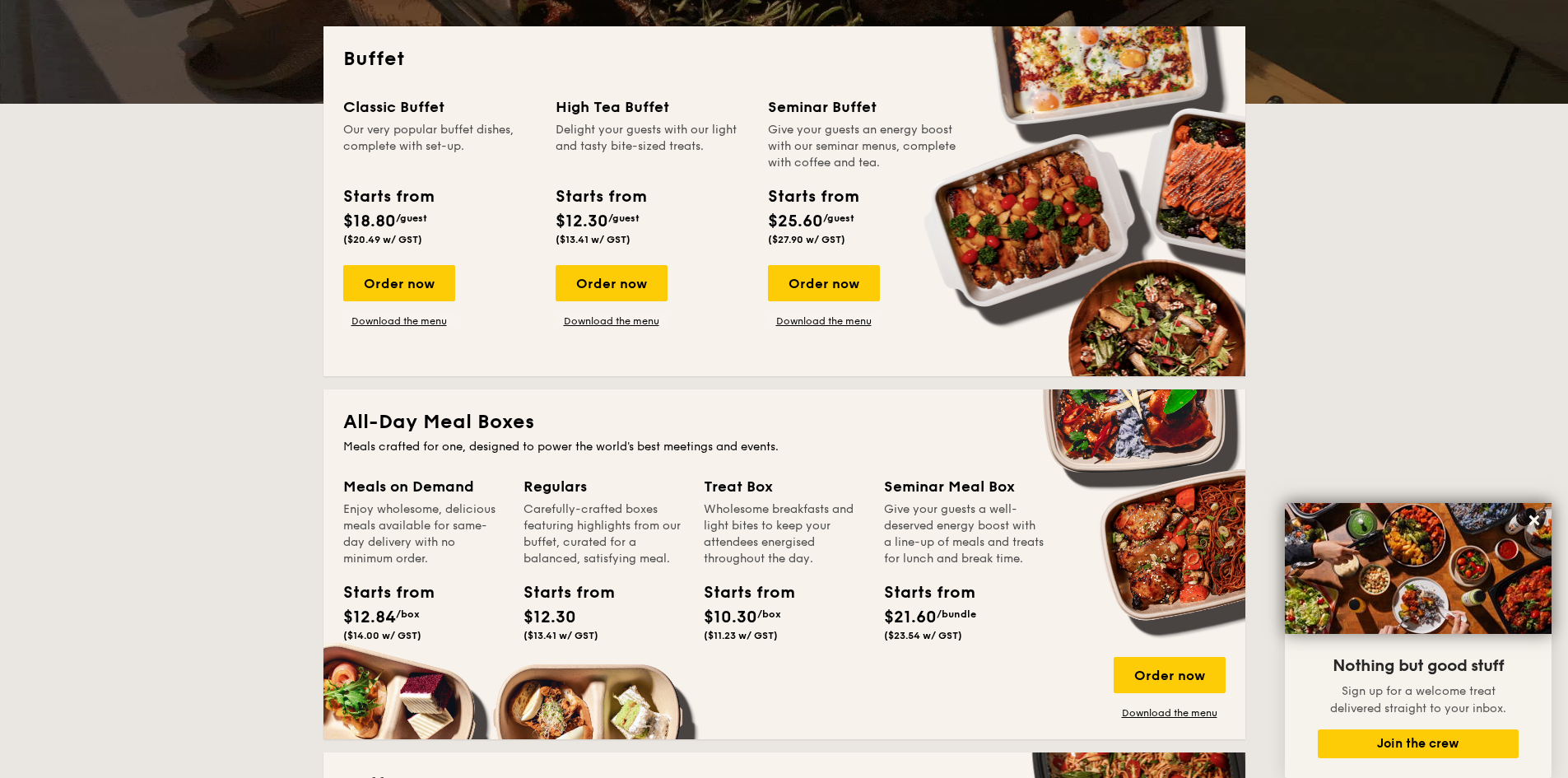
scroll to position [389, 0]
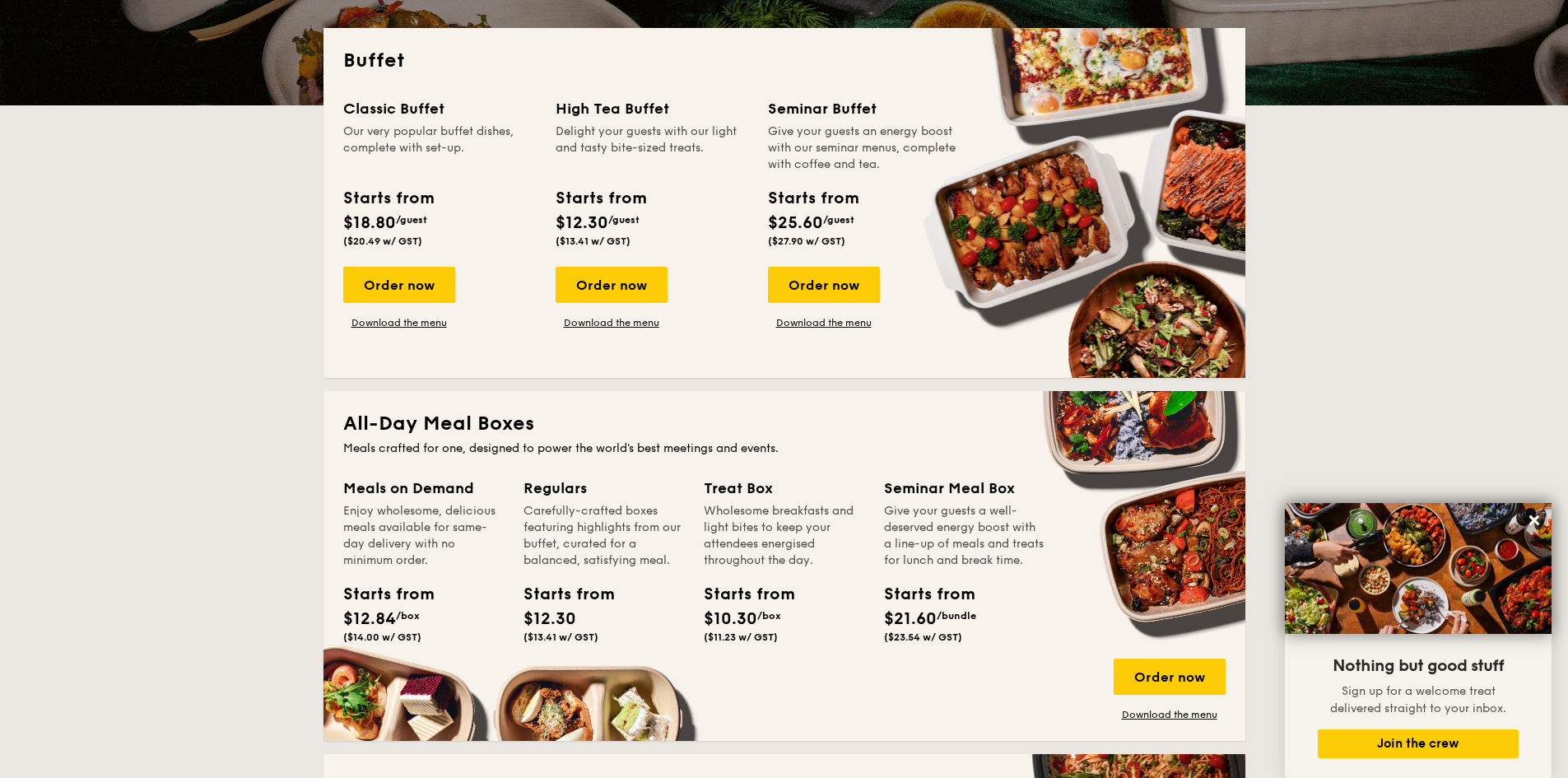
click at [819, 331] on div "Classic Buffet Our very popular buffet dishes, complete with set-up. Starts fro…" at bounding box center [784, 227] width 882 height 261
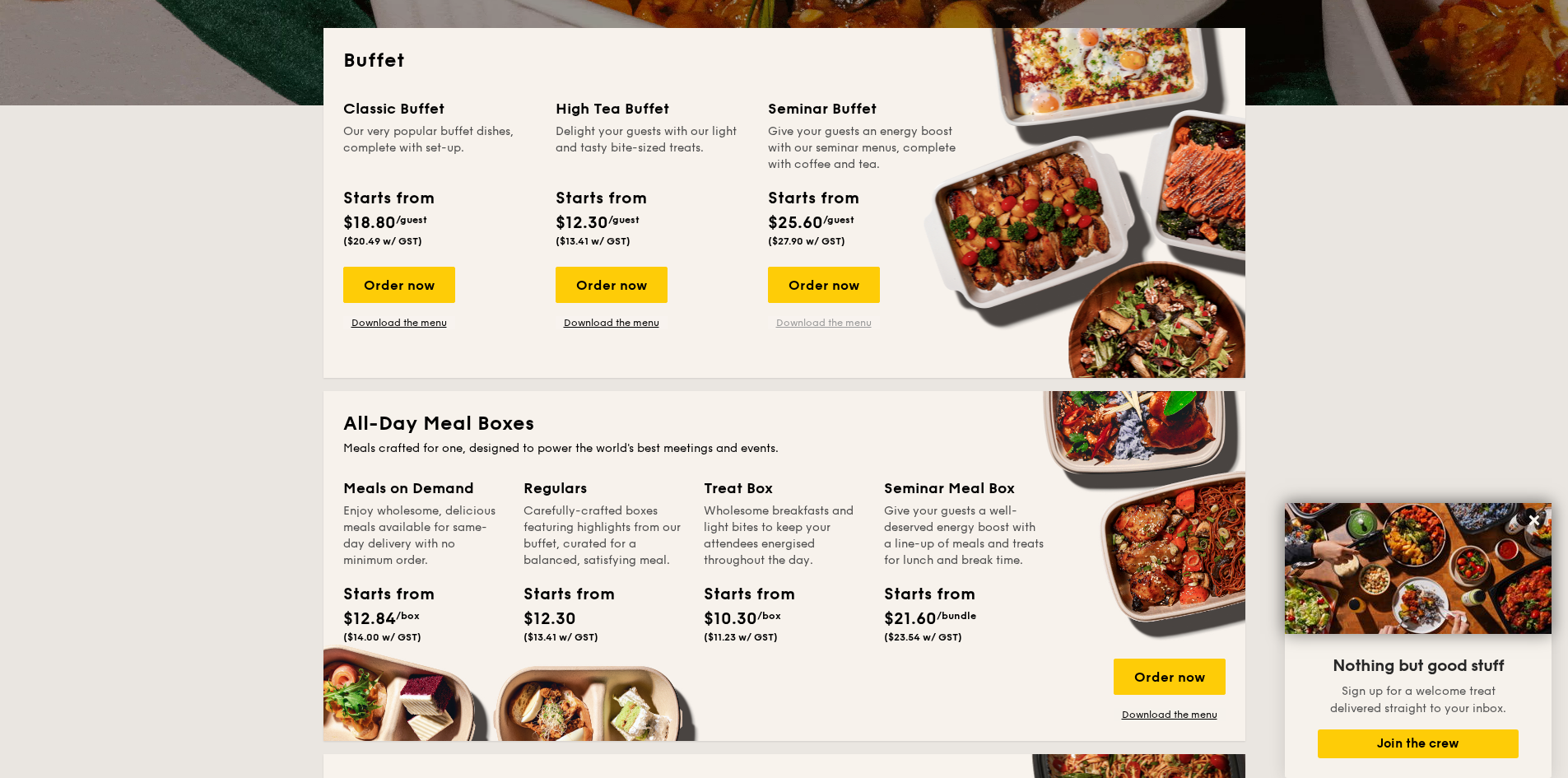
click at [823, 325] on link "Download the menu" at bounding box center [824, 323] width 112 height 13
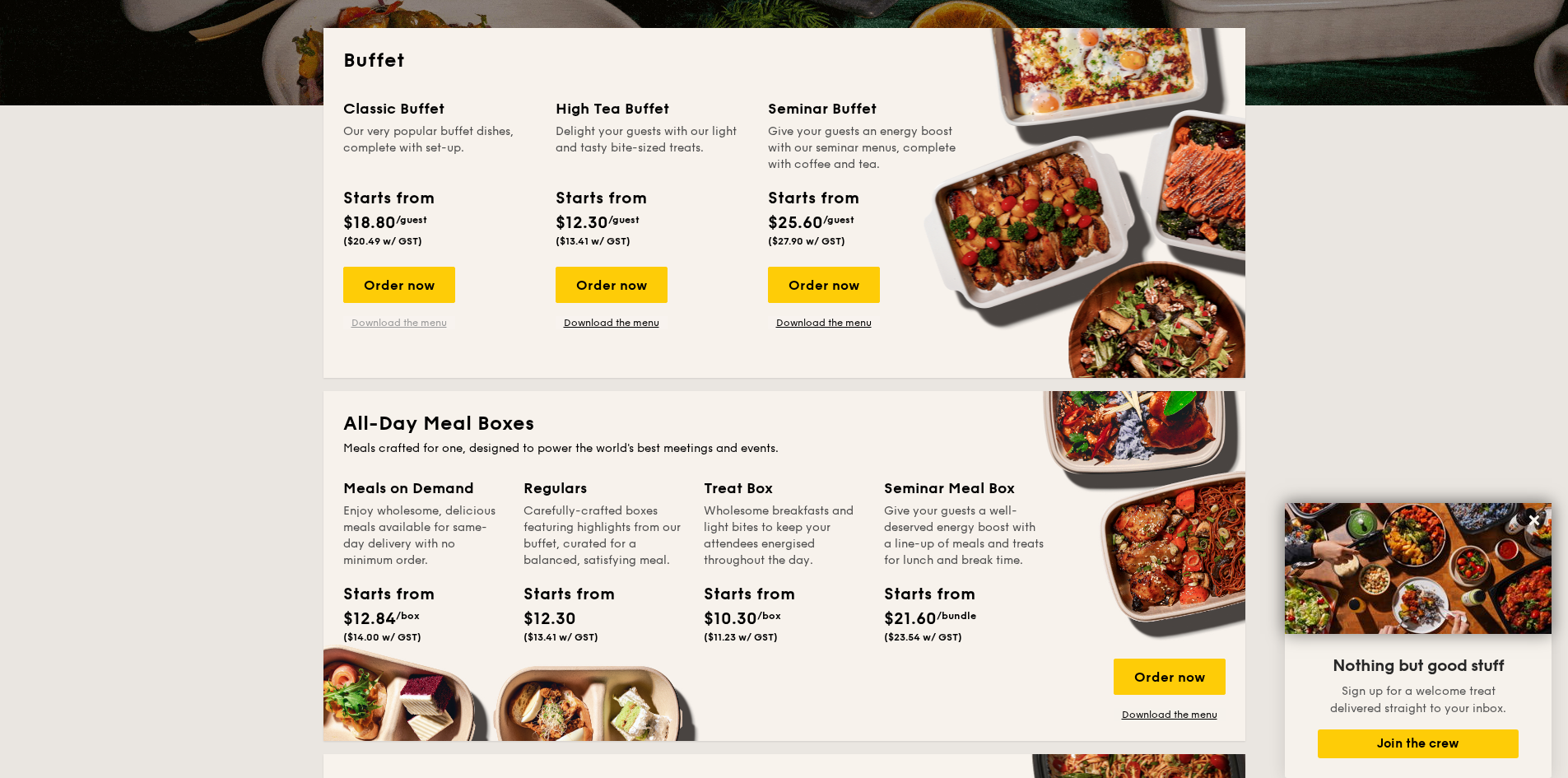
click at [376, 325] on link "Download the menu" at bounding box center [399, 323] width 112 height 13
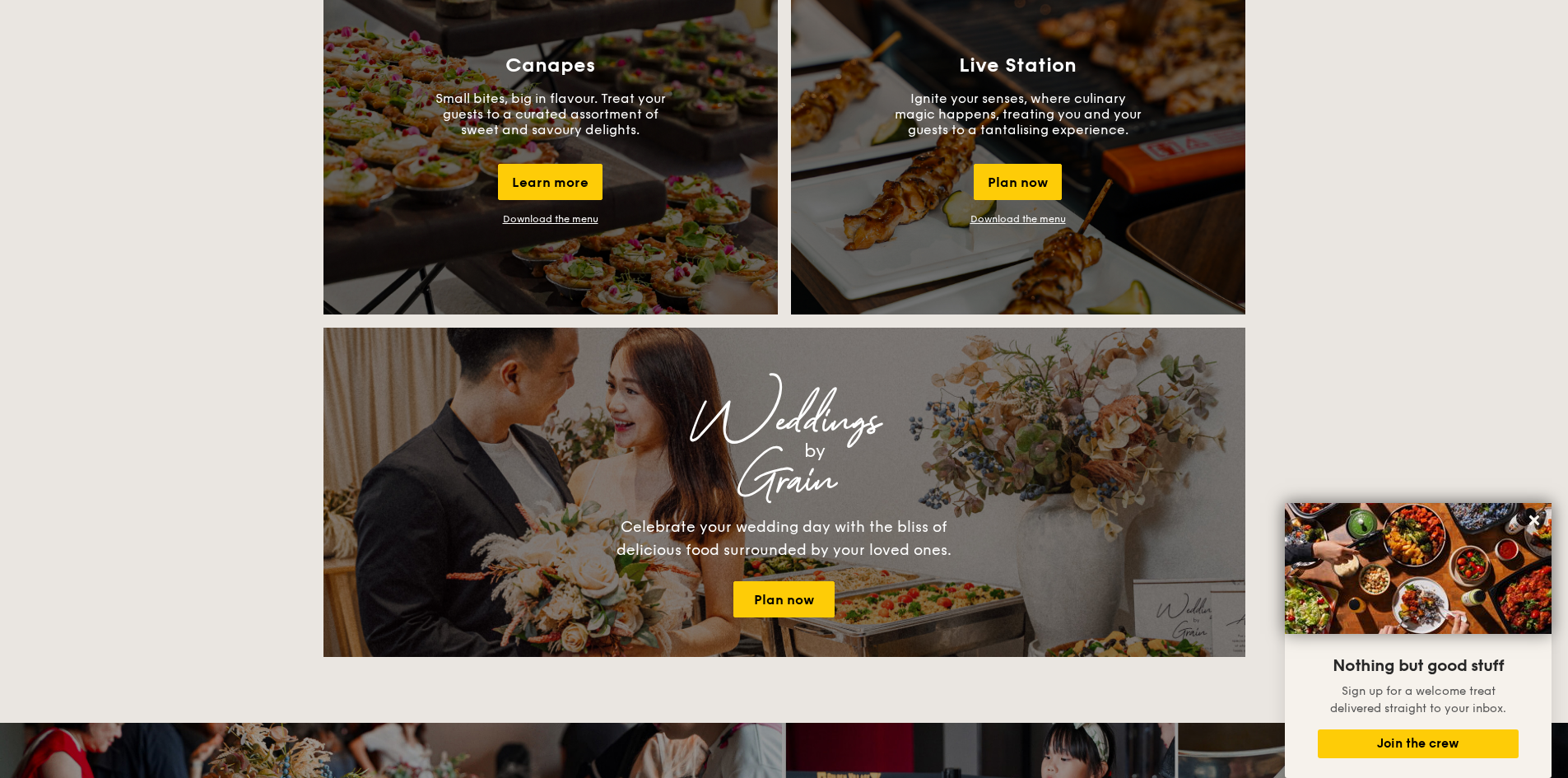
scroll to position [1459, 0]
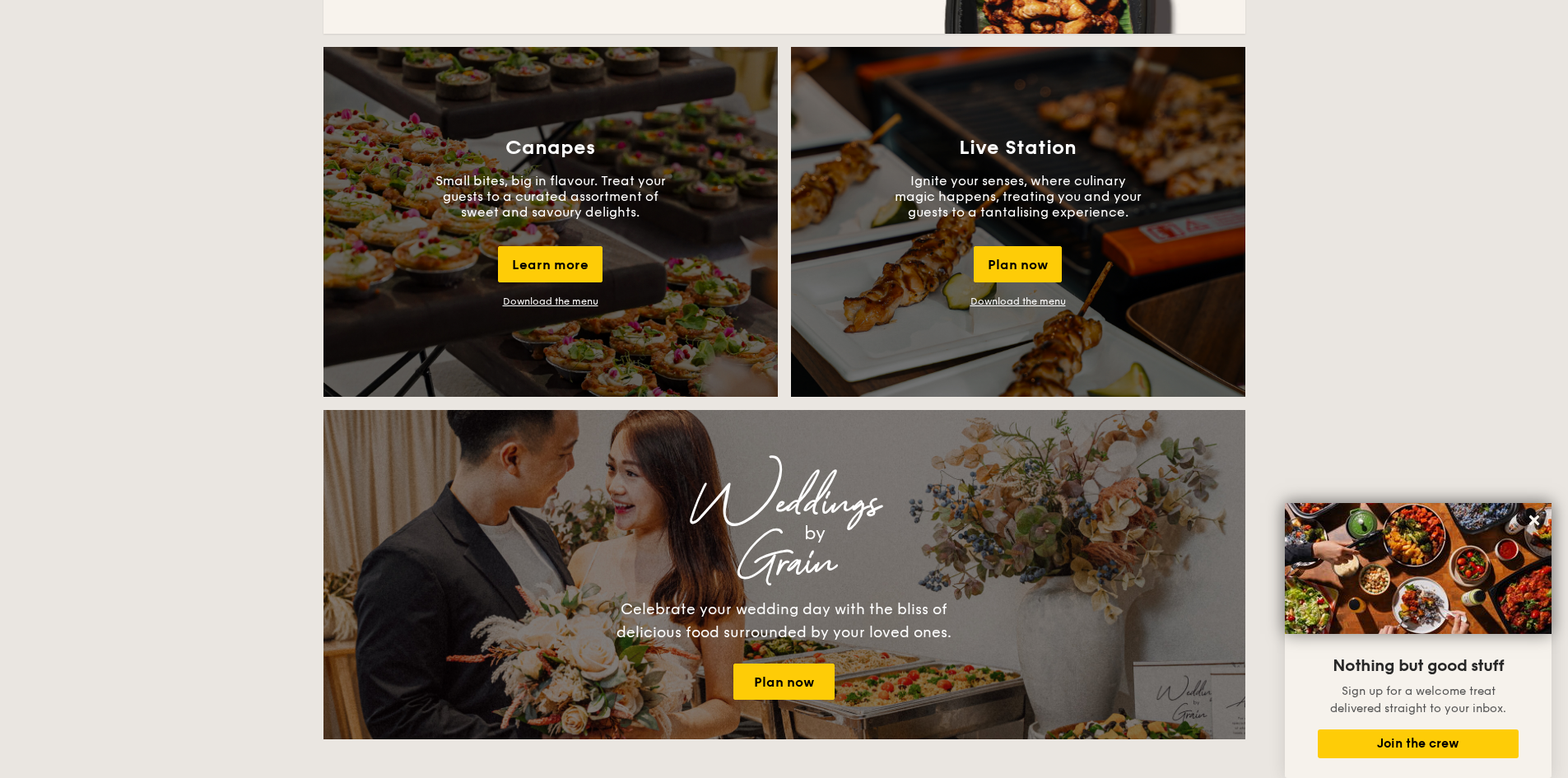
click at [1032, 301] on link "Download the menu" at bounding box center [1018, 302] width 95 height 11
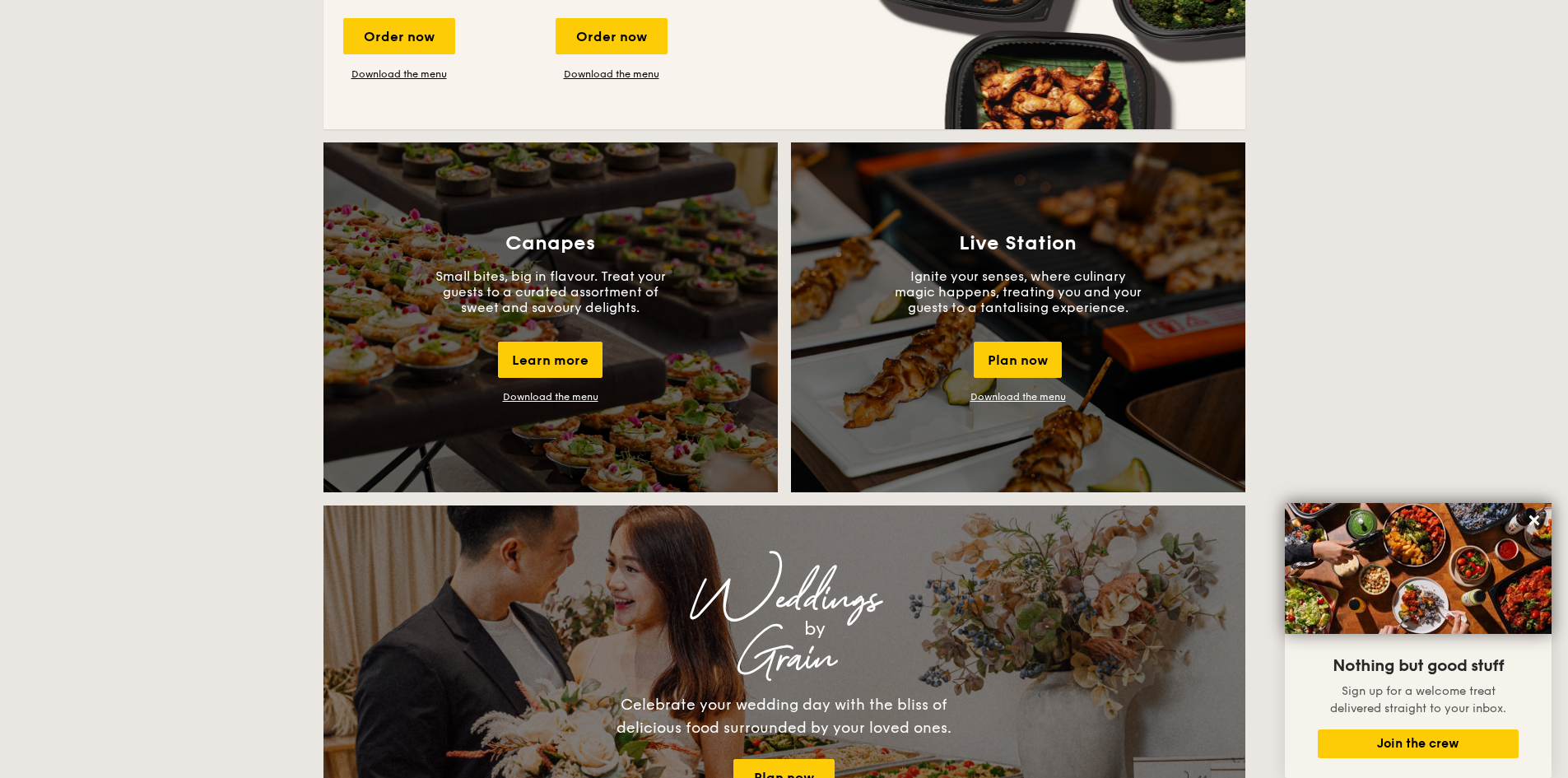
scroll to position [1343, 0]
